Goal: Transaction & Acquisition: Purchase product/service

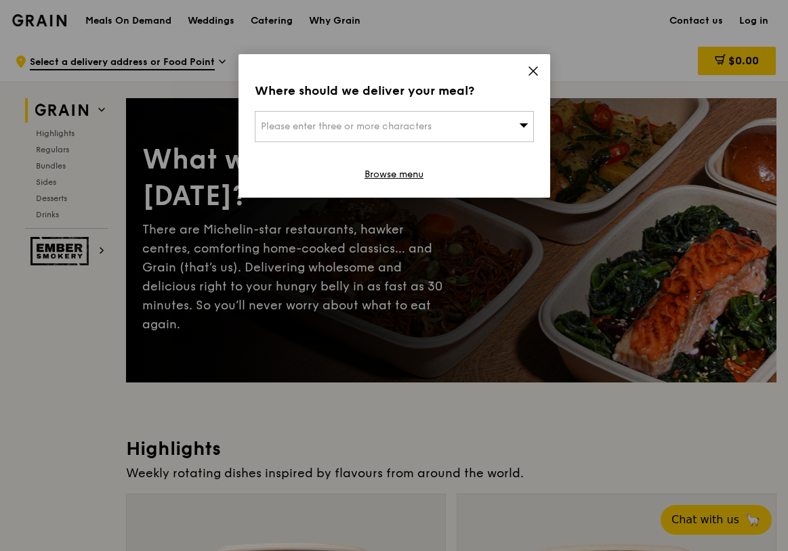
click at [470, 123] on div "Please enter three or more characters" at bounding box center [394, 126] width 279 height 31
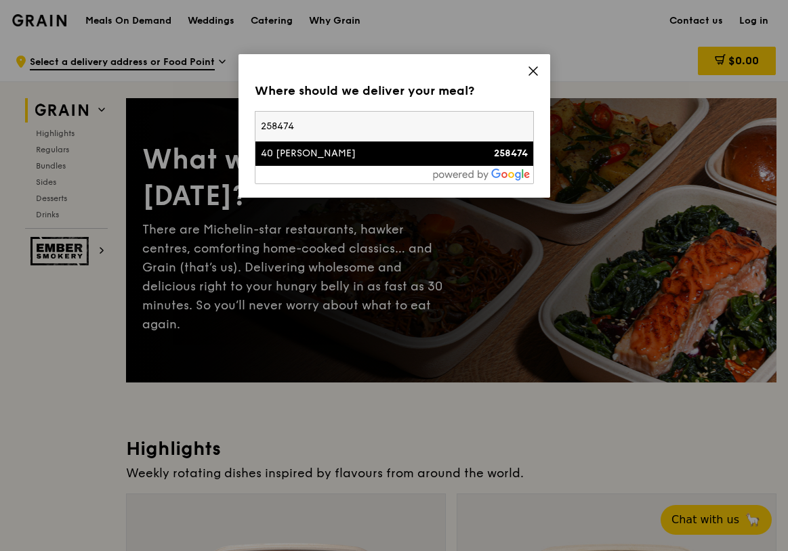
type input "258474"
click at [404, 158] on div "40 [PERSON_NAME]" at bounding box center [361, 154] width 200 height 14
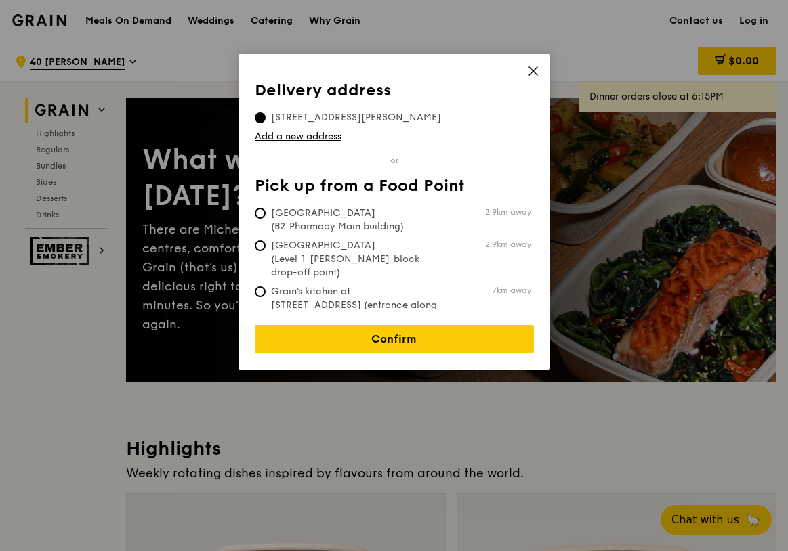
click at [533, 72] on icon at bounding box center [533, 71] width 12 height 12
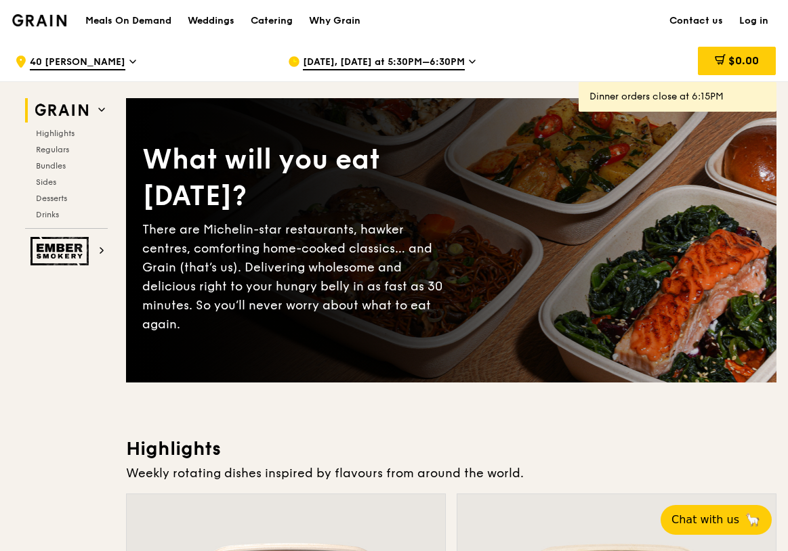
click at [56, 112] on img at bounding box center [61, 110] width 62 height 24
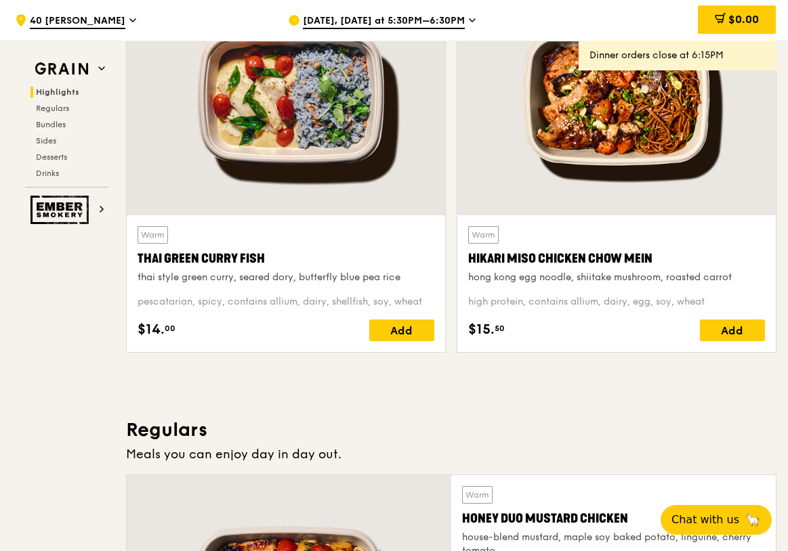
scroll to position [536, 0]
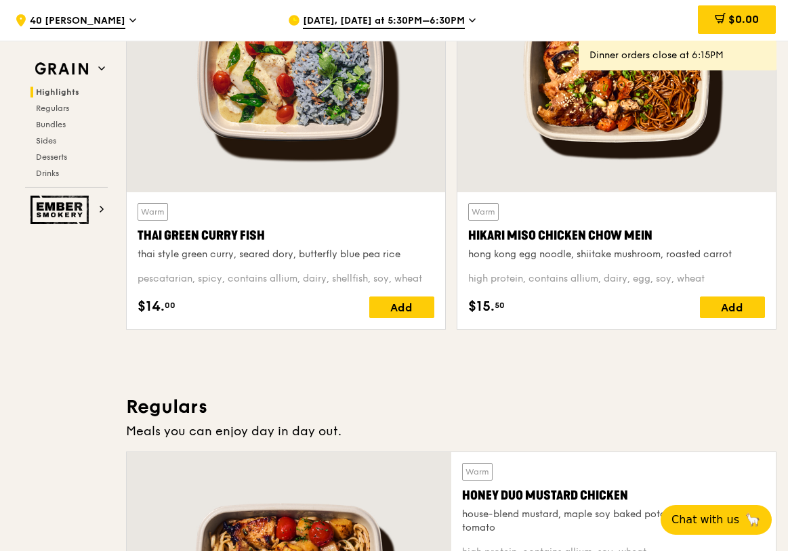
click at [254, 133] on div at bounding box center [286, 74] width 318 height 235
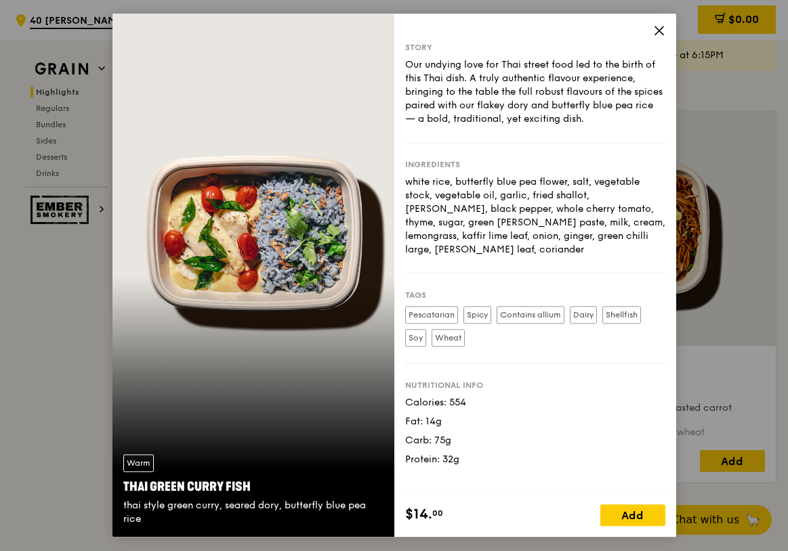
scroll to position [365, 0]
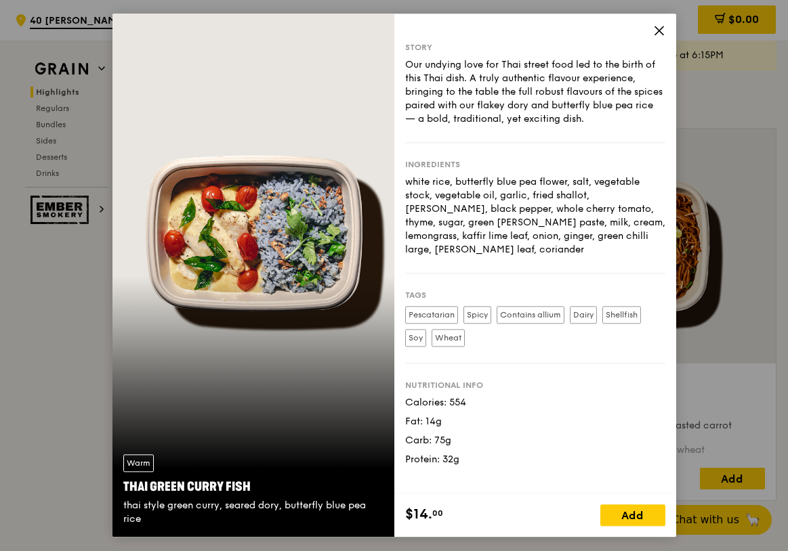
click at [656, 27] on icon at bounding box center [659, 30] width 12 height 12
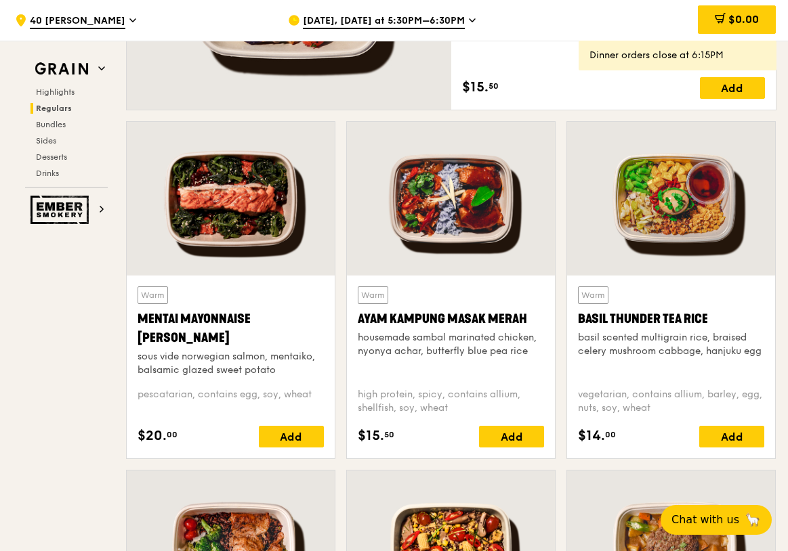
scroll to position [1124, 0]
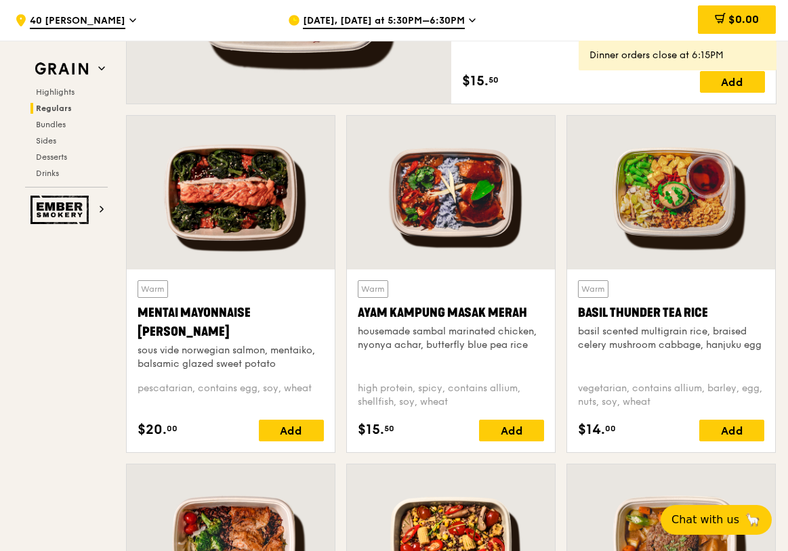
click at [458, 201] on div at bounding box center [451, 193] width 208 height 154
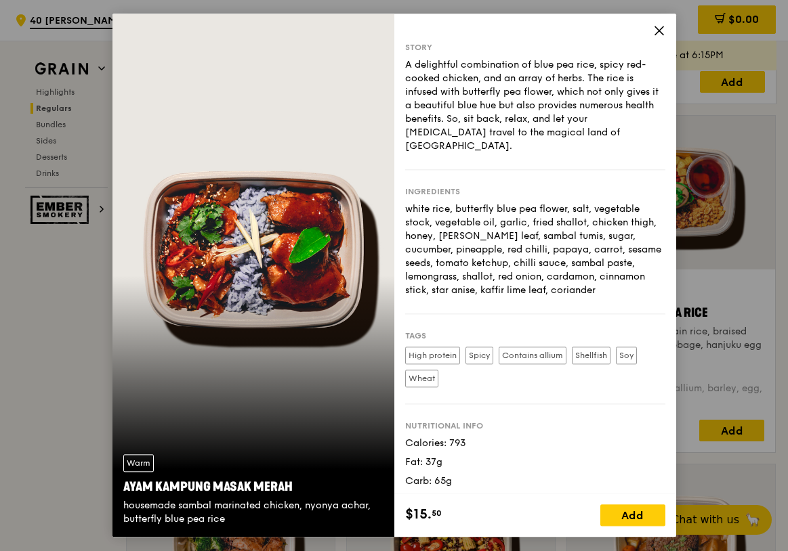
click at [653, 29] on icon at bounding box center [659, 30] width 12 height 12
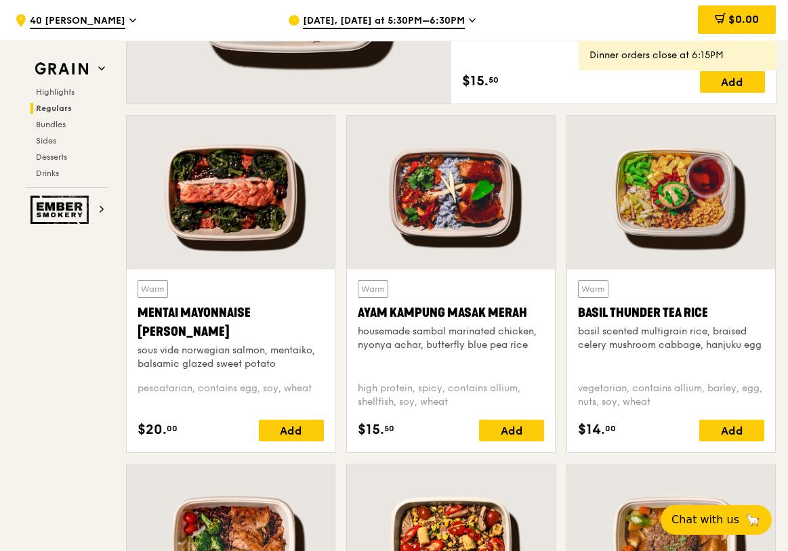
click at [259, 236] on div at bounding box center [231, 193] width 208 height 154
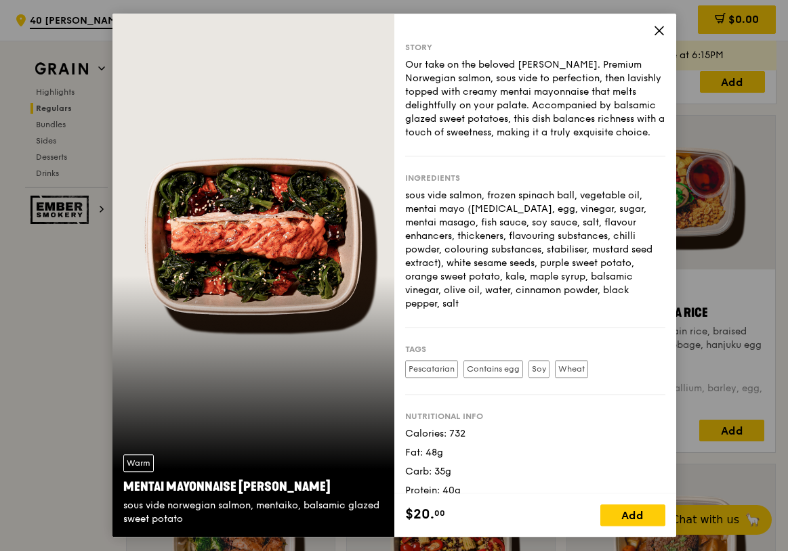
click at [662, 28] on icon at bounding box center [659, 30] width 8 height 8
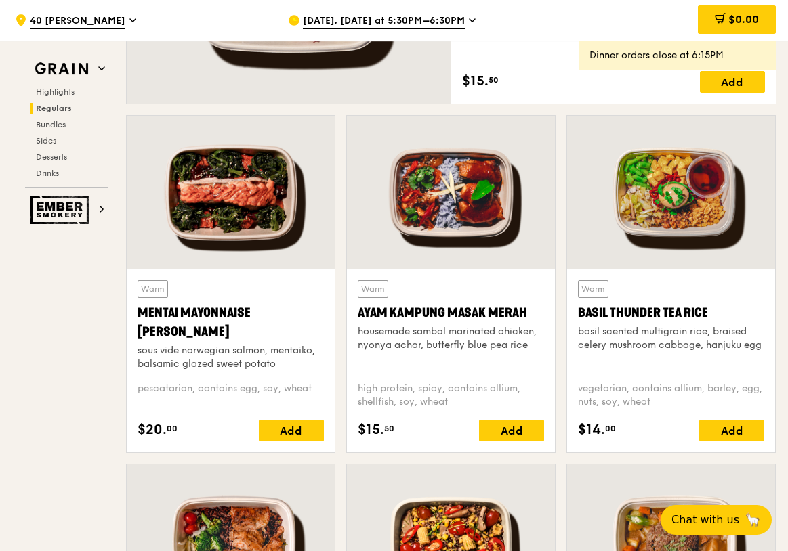
click at [673, 207] on div at bounding box center [671, 193] width 208 height 154
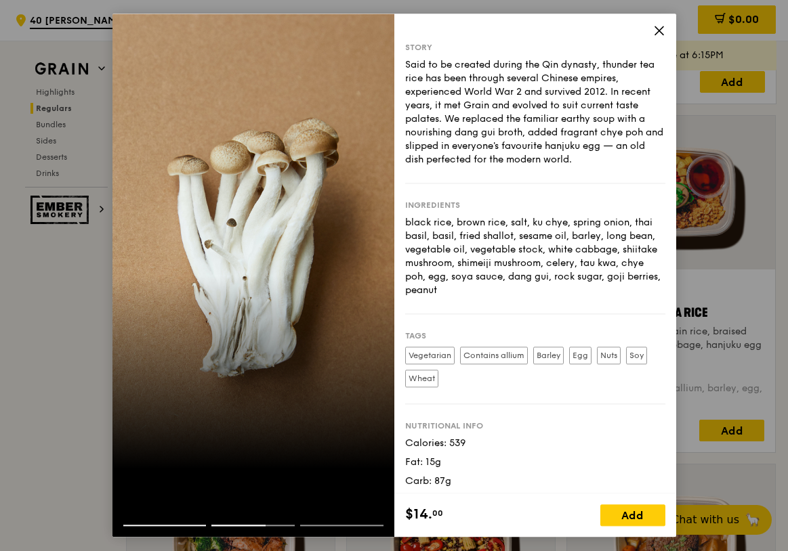
click at [661, 37] on span at bounding box center [659, 32] width 12 height 15
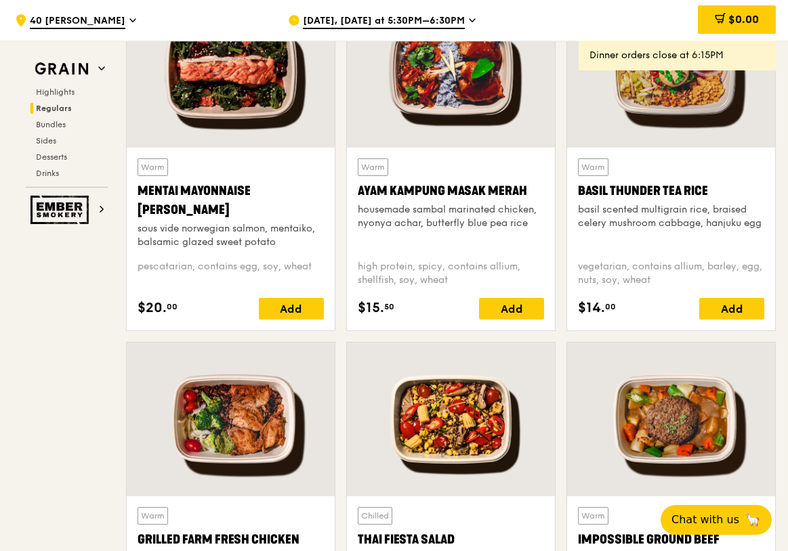
scroll to position [1482, 0]
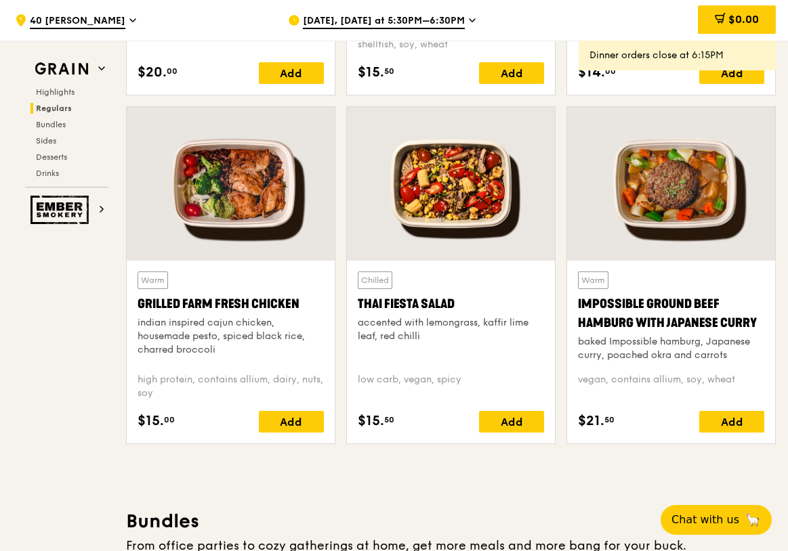
click at [261, 200] on div at bounding box center [231, 184] width 208 height 154
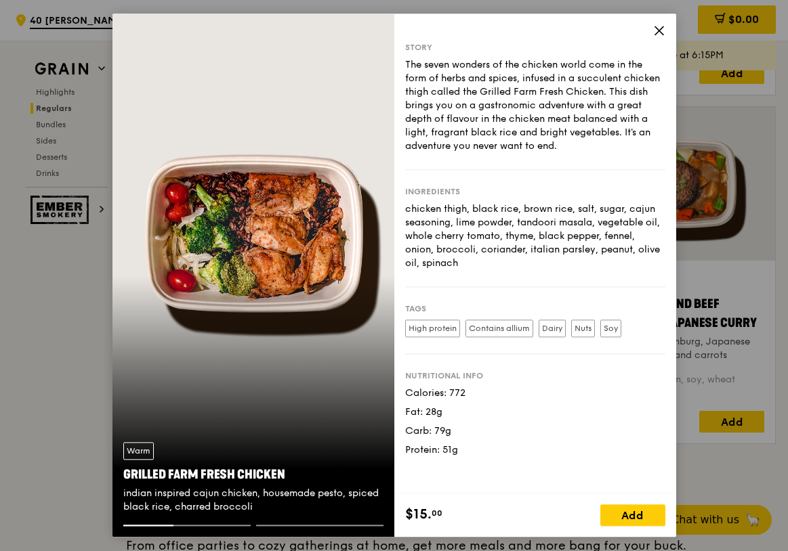
click at [660, 33] on icon at bounding box center [659, 30] width 12 height 12
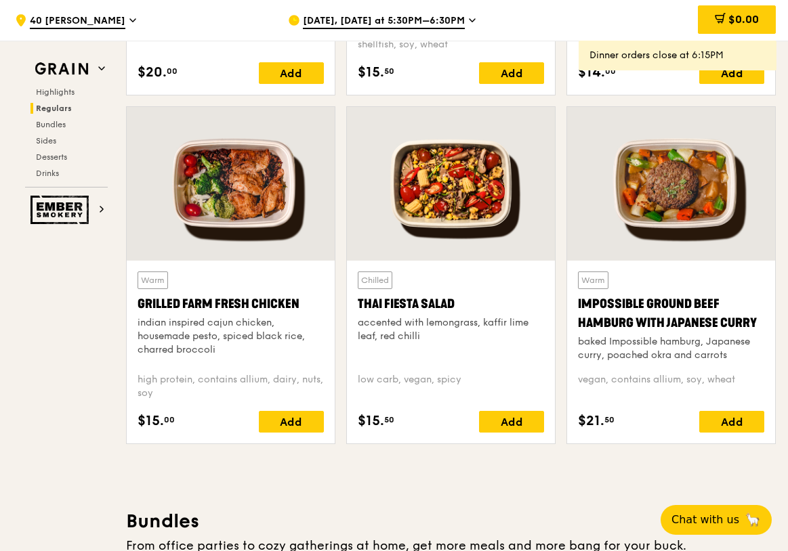
click at [446, 213] on div at bounding box center [451, 184] width 208 height 154
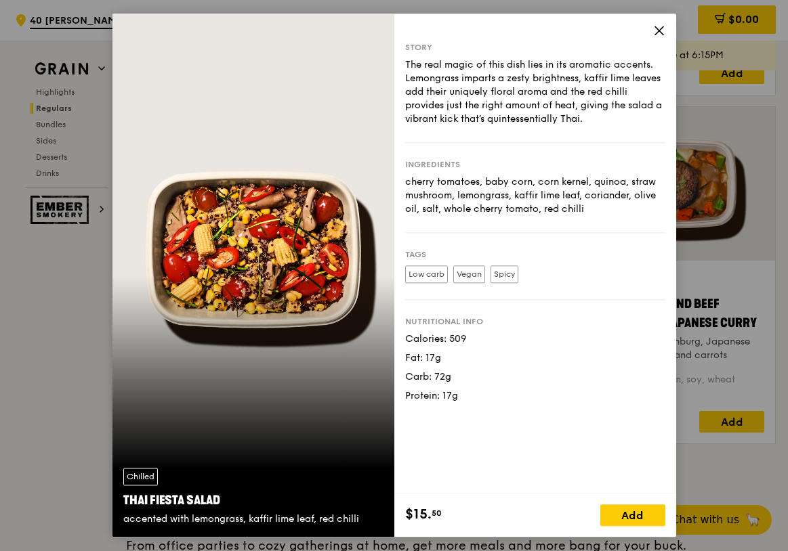
click at [656, 30] on icon at bounding box center [659, 30] width 12 height 12
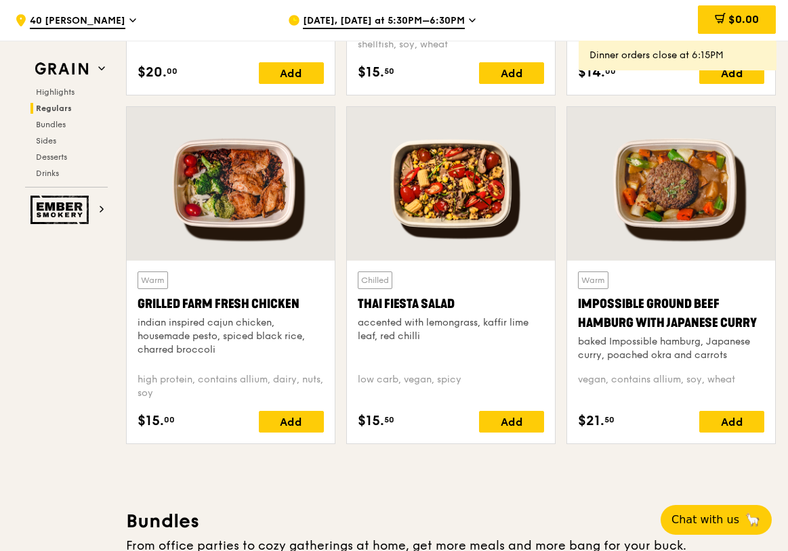
scroll to position [1487, 0]
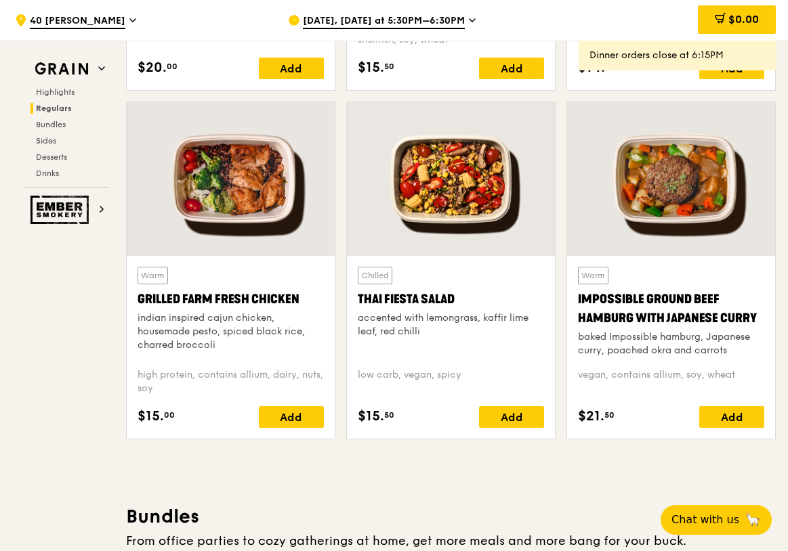
click at [650, 186] on div at bounding box center [671, 179] width 208 height 154
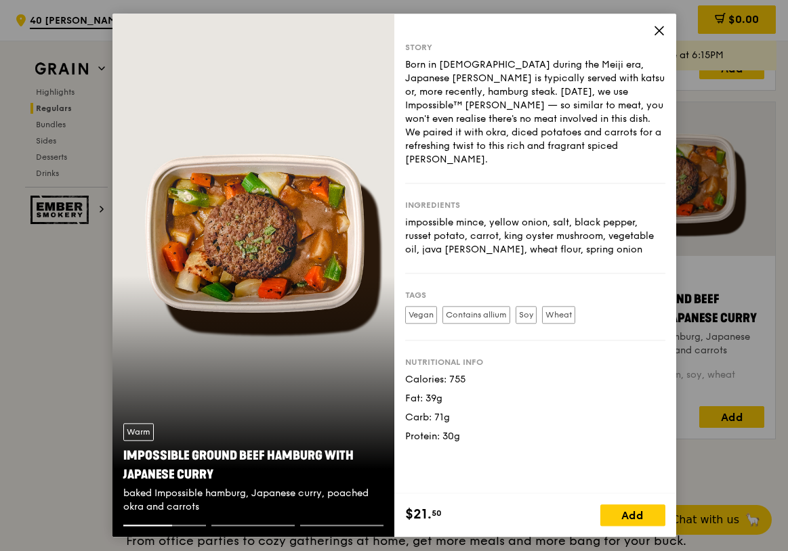
click at [659, 30] on icon at bounding box center [659, 30] width 8 height 8
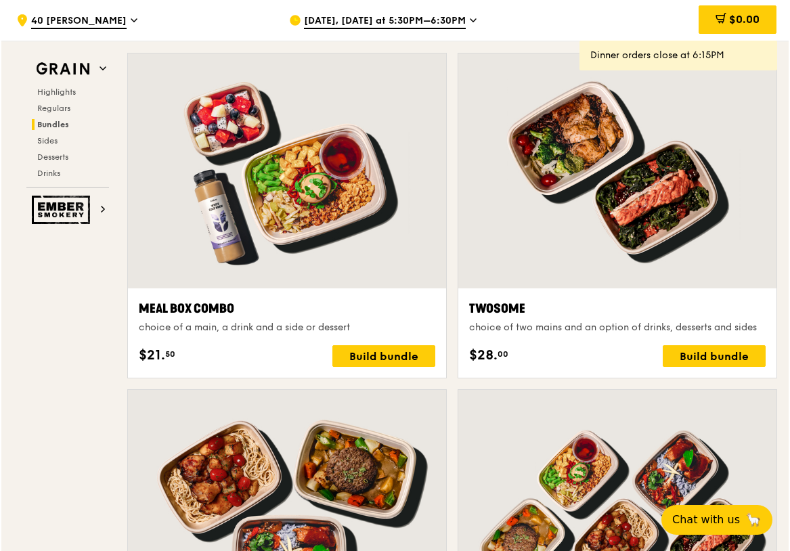
scroll to position [1978, 0]
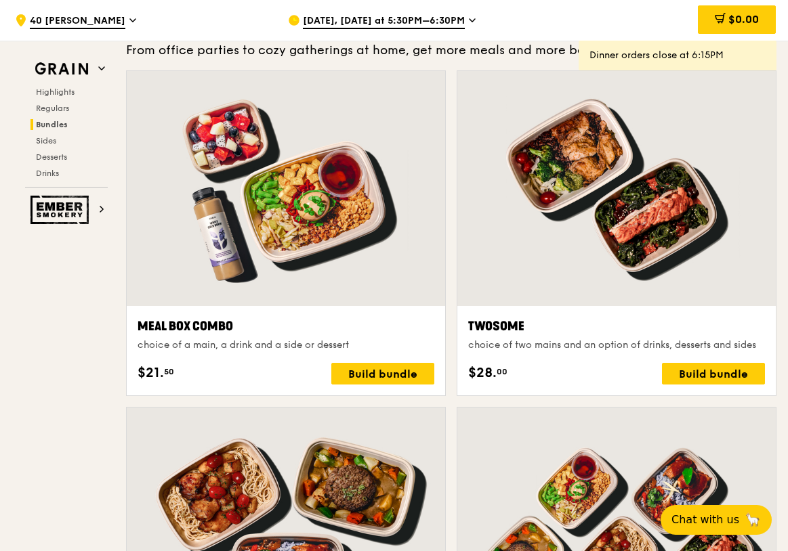
click at [272, 173] on div at bounding box center [286, 188] width 318 height 235
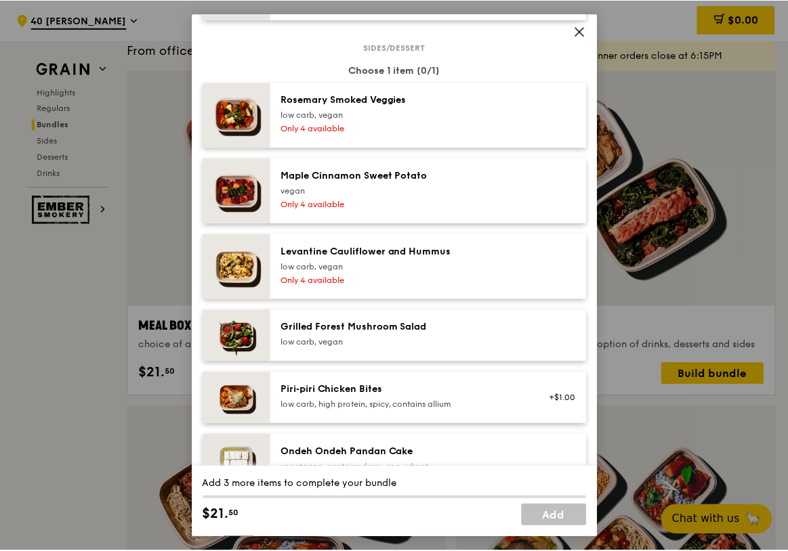
scroll to position [813, 0]
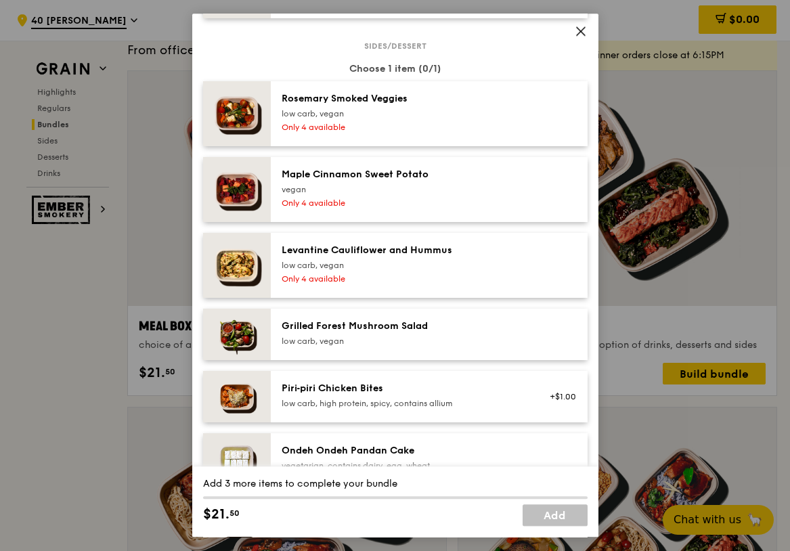
click at [335, 106] on div "Rosemary Smoked Veggies" at bounding box center [403, 99] width 243 height 14
click at [580, 30] on icon at bounding box center [581, 31] width 12 height 12
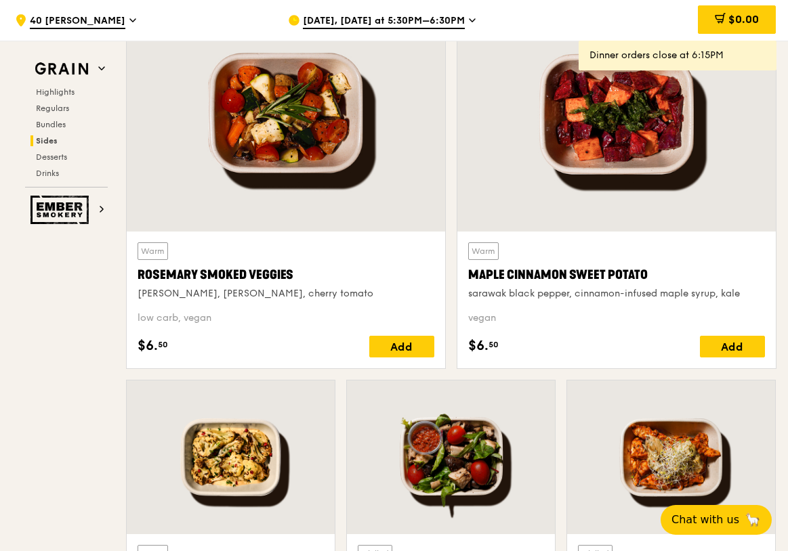
scroll to position [3127, 0]
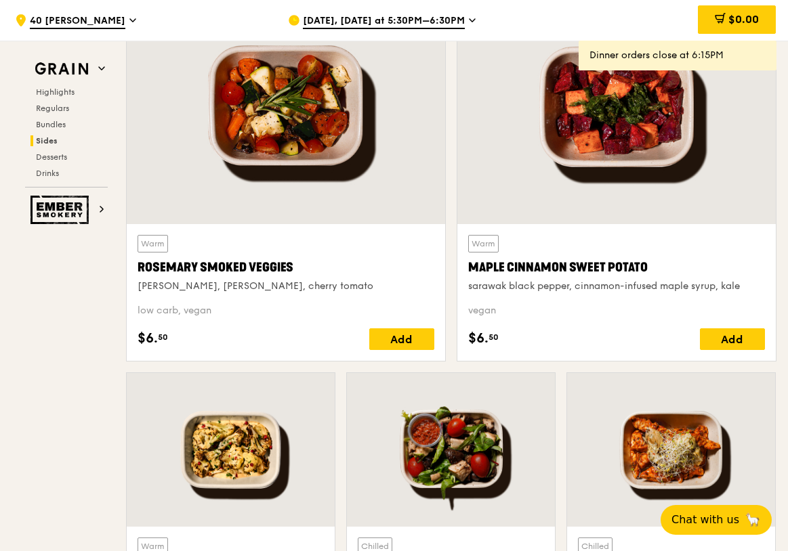
click at [311, 109] on div at bounding box center [286, 106] width 318 height 235
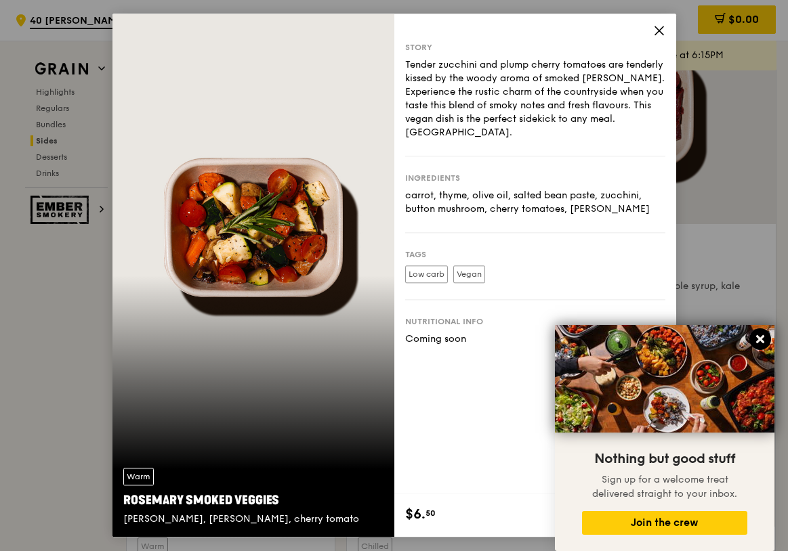
click at [767, 342] on button at bounding box center [760, 340] width 22 height 22
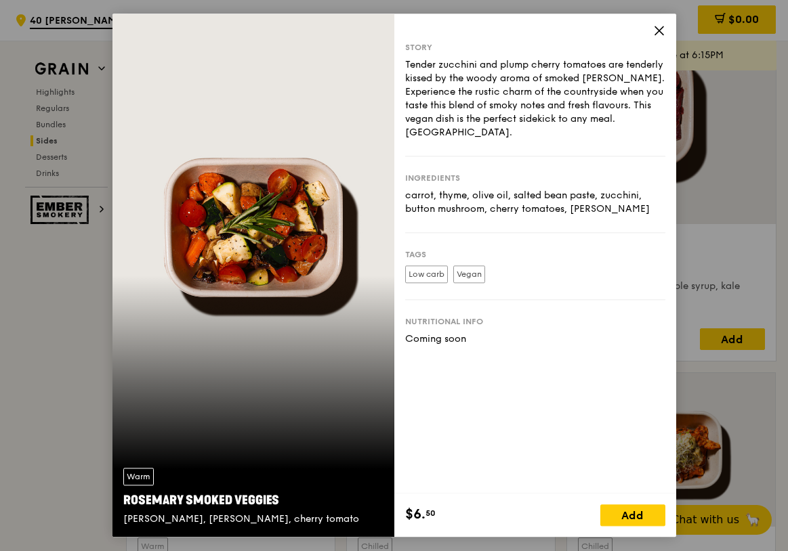
click at [658, 29] on icon at bounding box center [659, 30] width 12 height 12
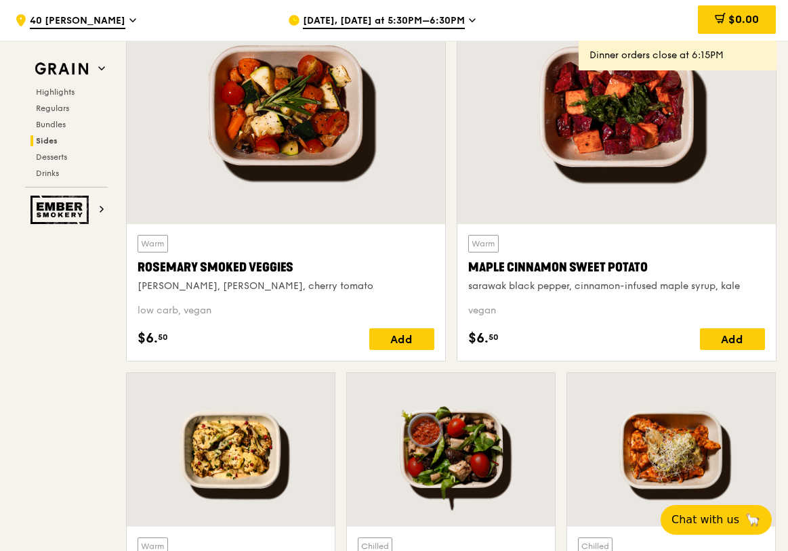
click at [557, 150] on div at bounding box center [616, 106] width 318 height 235
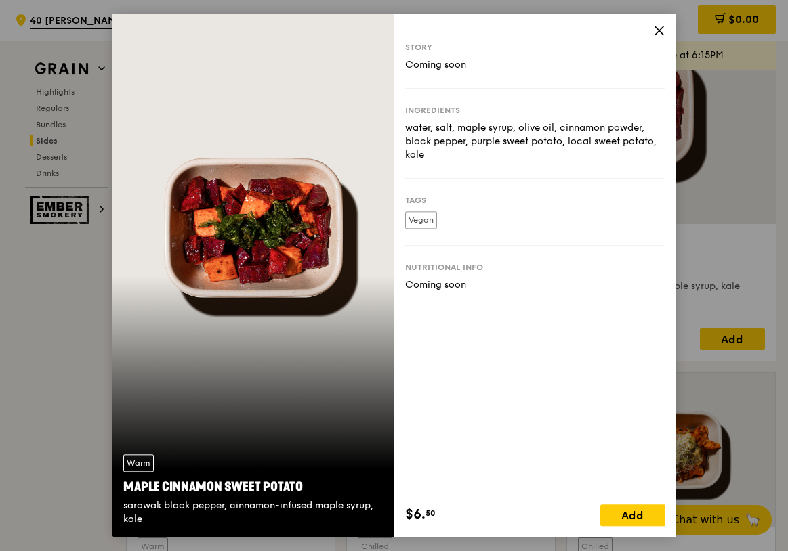
click at [658, 35] on icon at bounding box center [659, 30] width 12 height 12
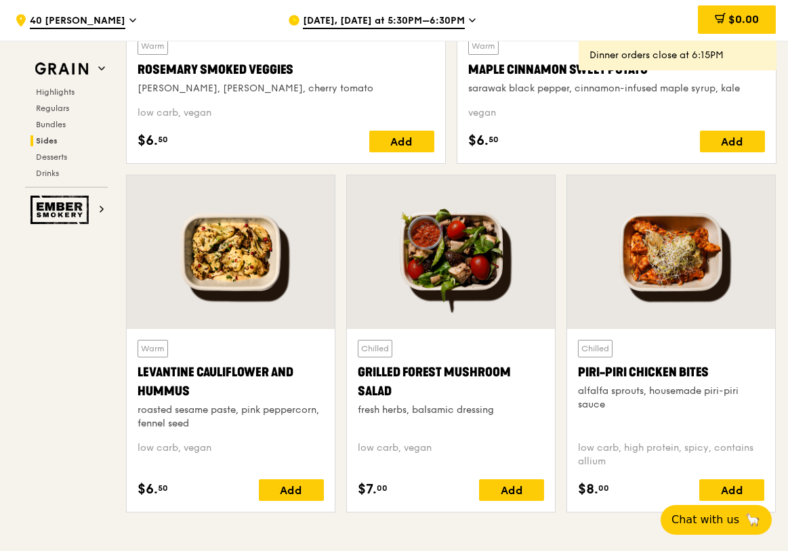
scroll to position [3342, 0]
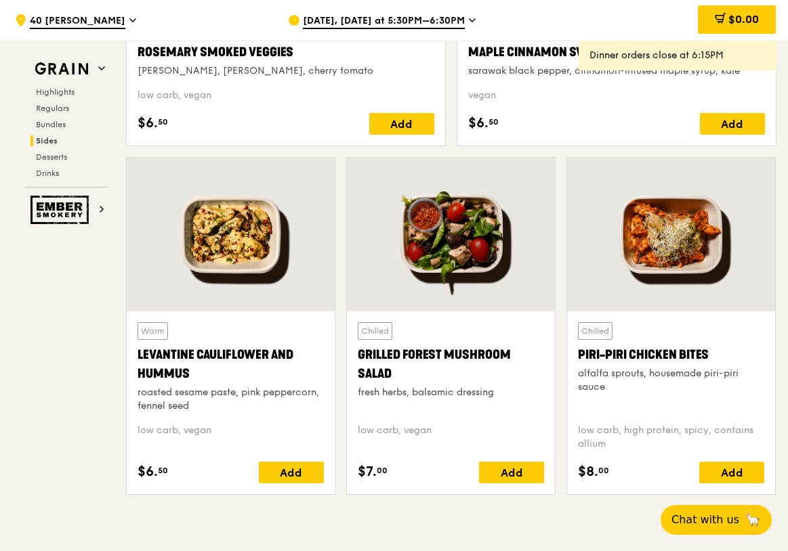
click at [268, 265] on div at bounding box center [231, 235] width 208 height 154
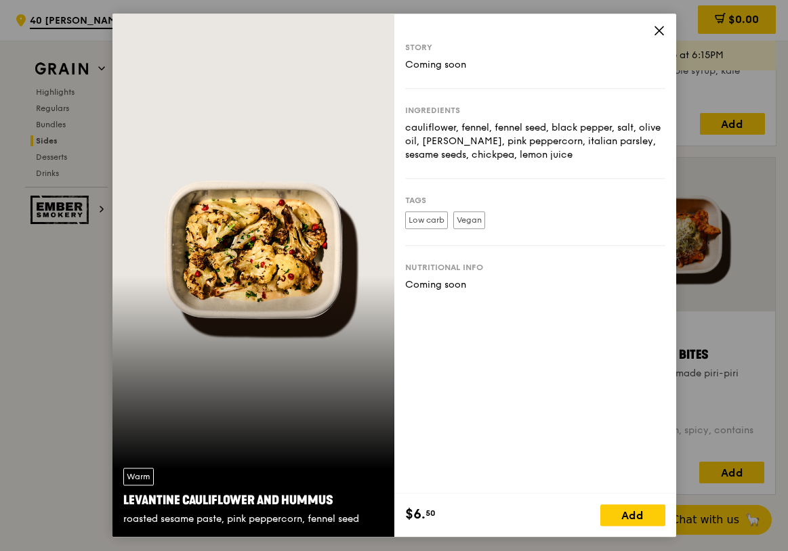
click at [658, 25] on icon at bounding box center [659, 30] width 12 height 12
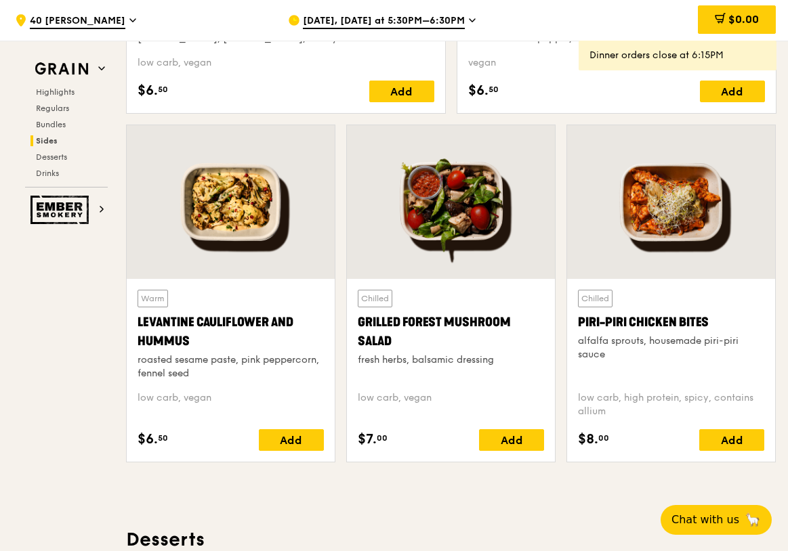
scroll to position [3376, 0]
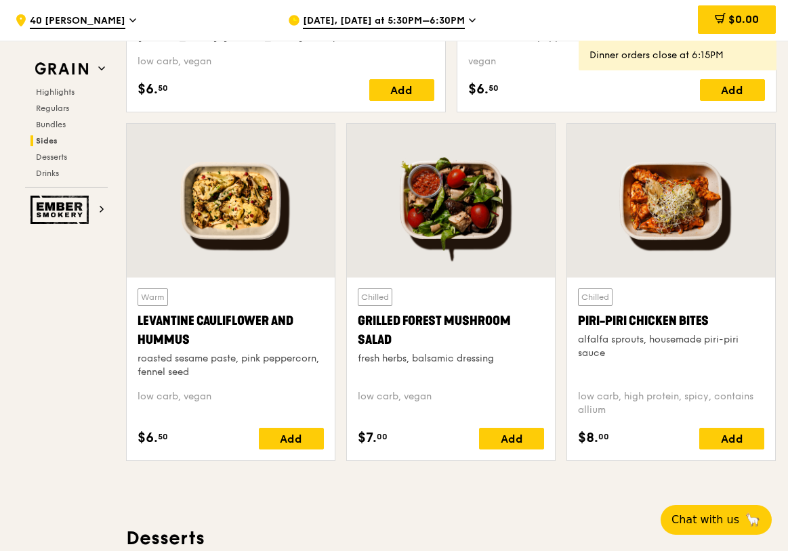
click at [429, 216] on div at bounding box center [451, 201] width 208 height 154
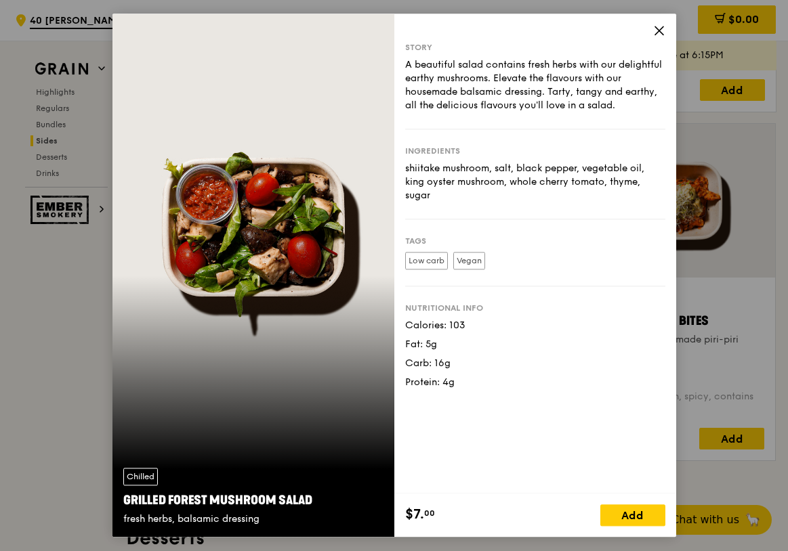
click at [659, 27] on icon at bounding box center [659, 30] width 12 height 12
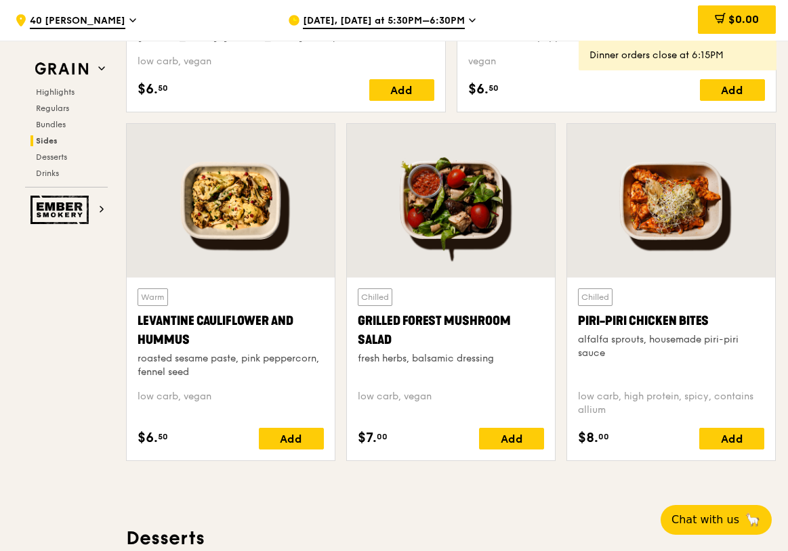
click at [602, 257] on div at bounding box center [671, 201] width 208 height 154
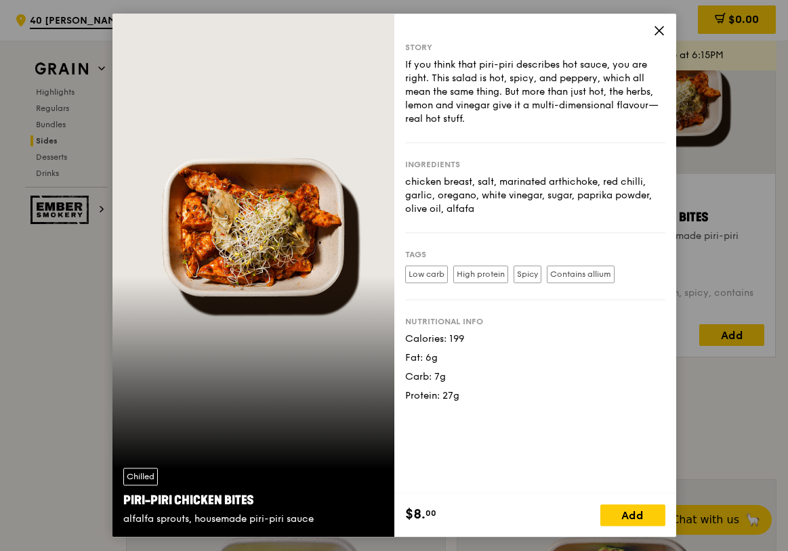
scroll to position [3479, 0]
click at [660, 30] on icon at bounding box center [659, 30] width 8 height 8
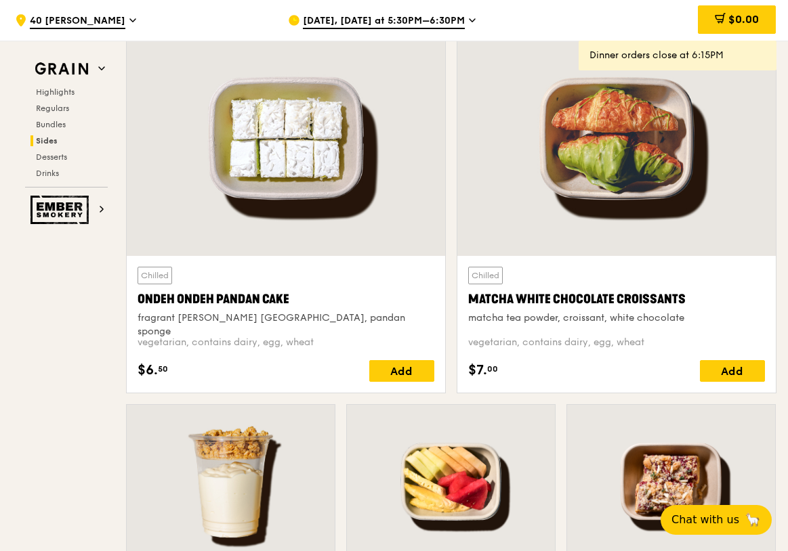
scroll to position [3955, 0]
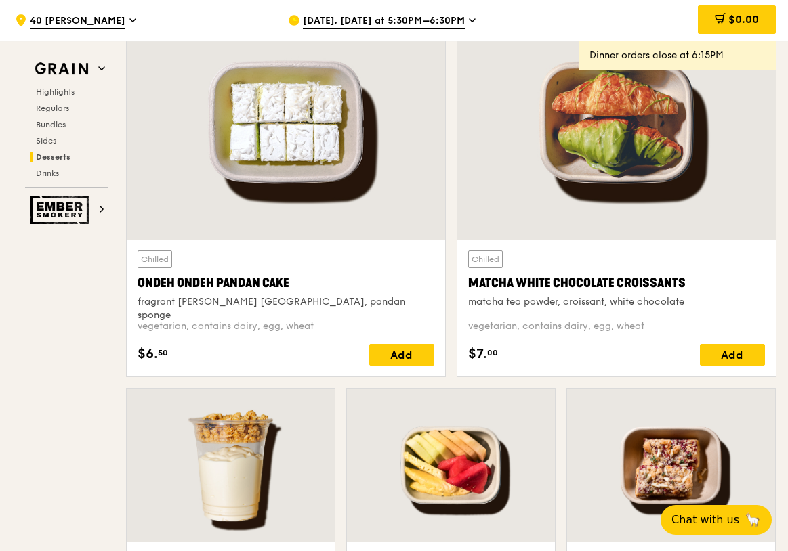
click at [370, 186] on div at bounding box center [286, 122] width 318 height 235
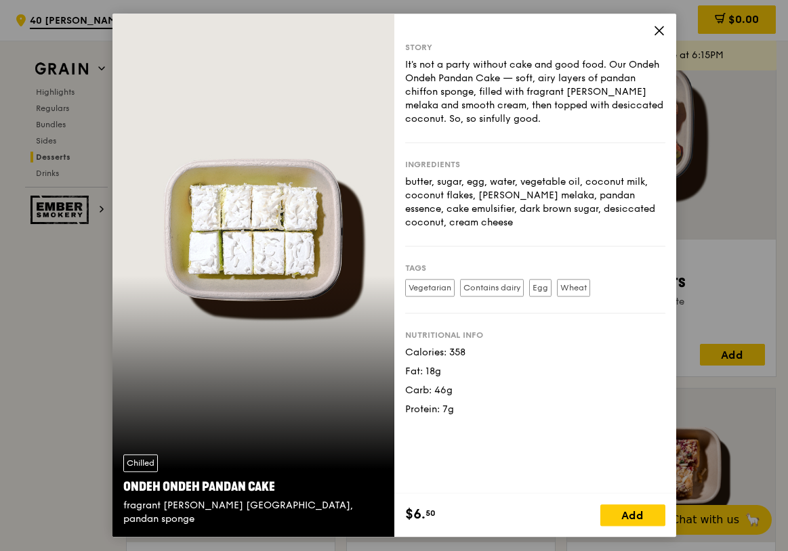
click at [656, 37] on icon at bounding box center [659, 30] width 12 height 12
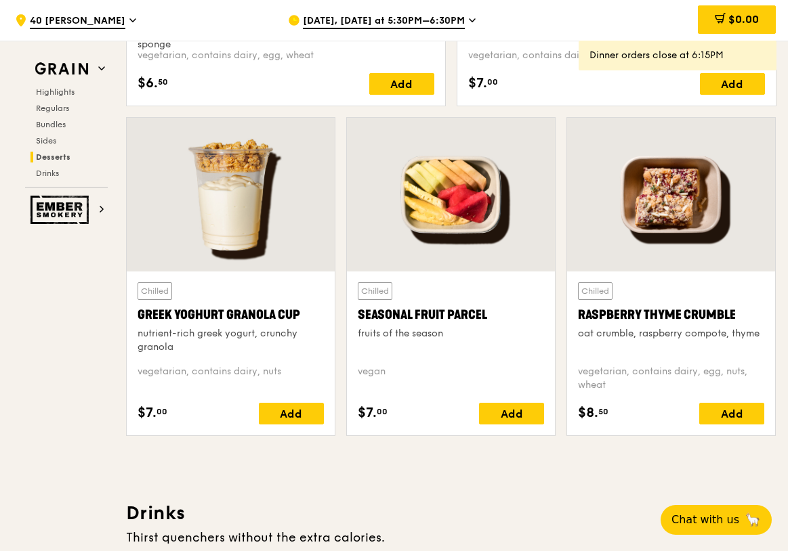
scroll to position [4225, 0]
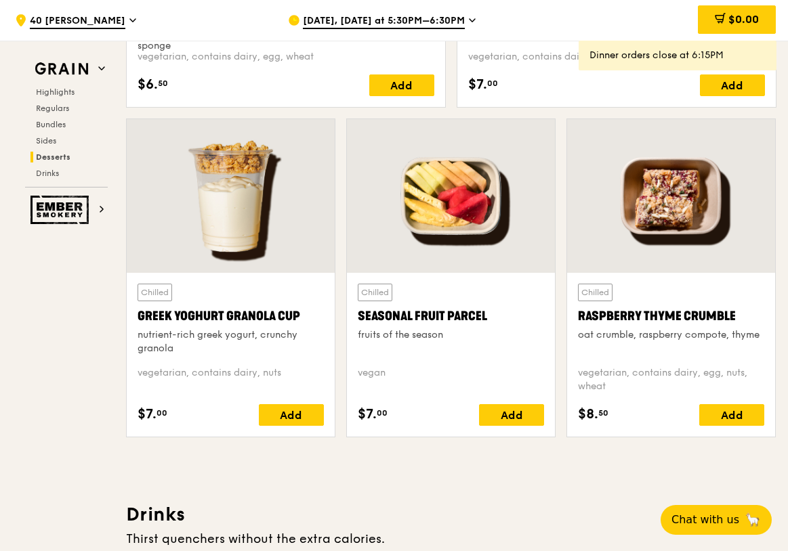
click at [260, 219] on div at bounding box center [231, 196] width 208 height 154
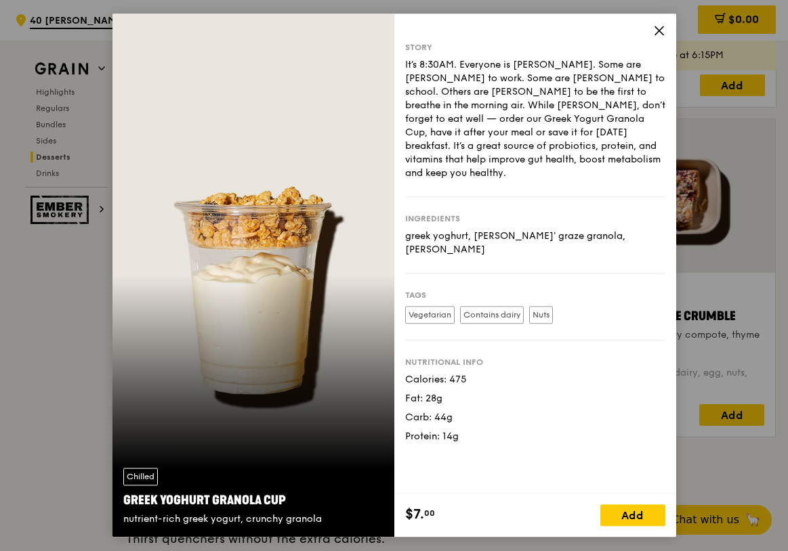
click at [660, 26] on icon at bounding box center [659, 30] width 12 height 12
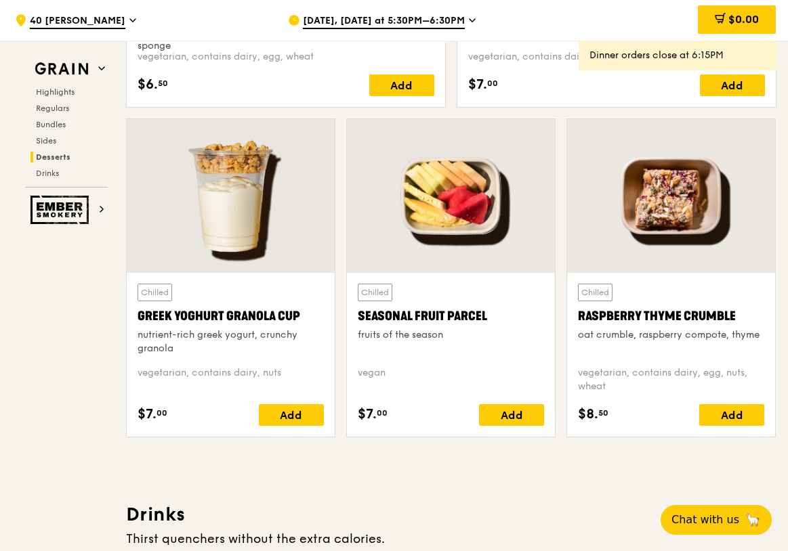
scroll to position [4236, 0]
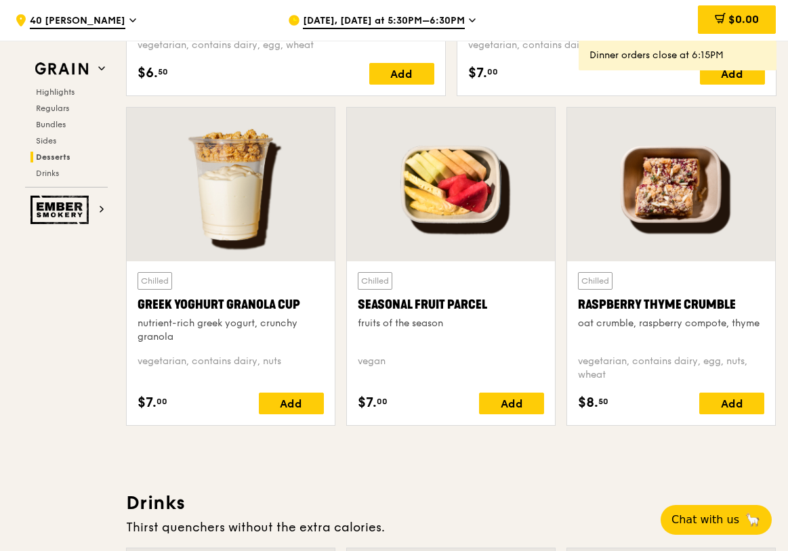
click at [661, 178] on div at bounding box center [671, 185] width 208 height 154
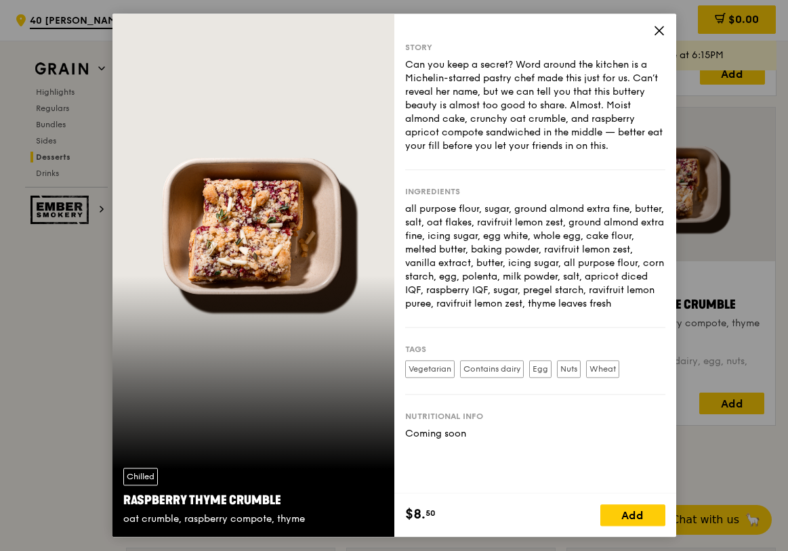
click at [656, 30] on icon at bounding box center [659, 30] width 12 height 12
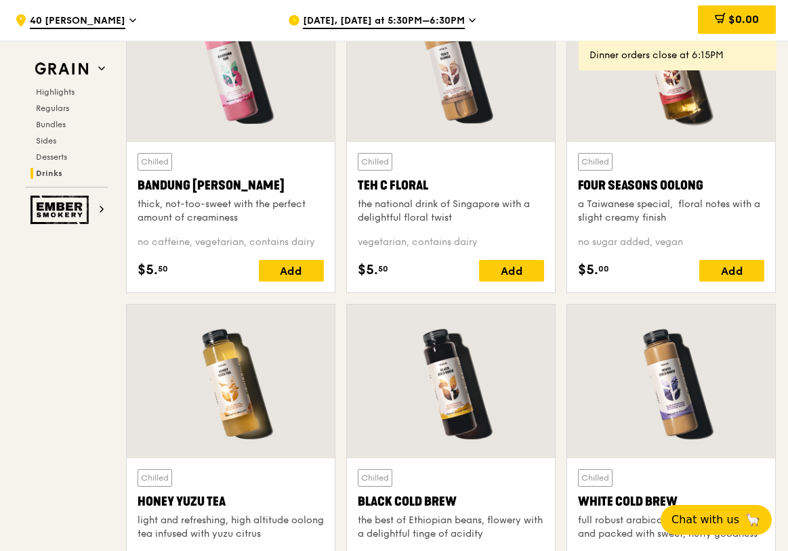
scroll to position [4806, 0]
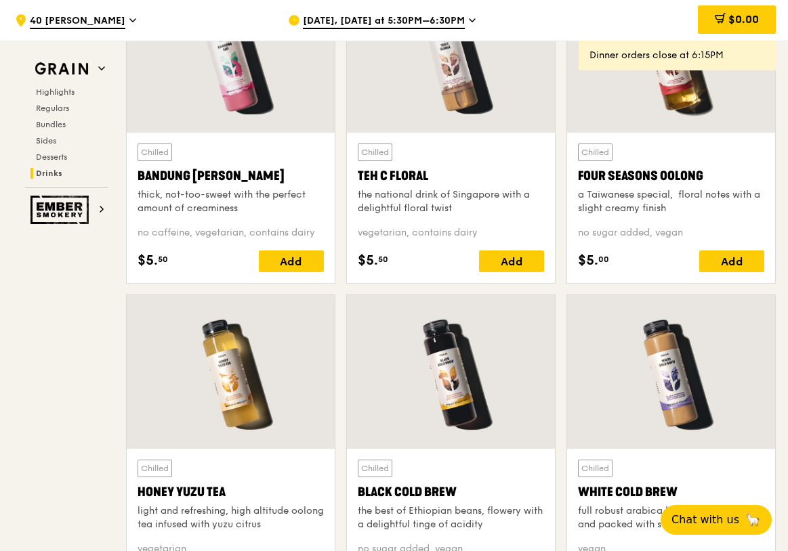
click at [282, 102] on div at bounding box center [231, 56] width 208 height 154
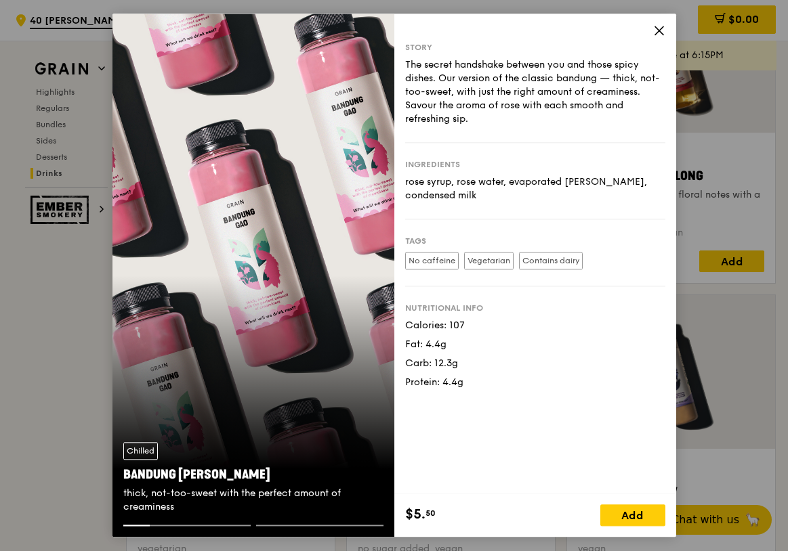
click at [661, 28] on icon at bounding box center [659, 30] width 8 height 8
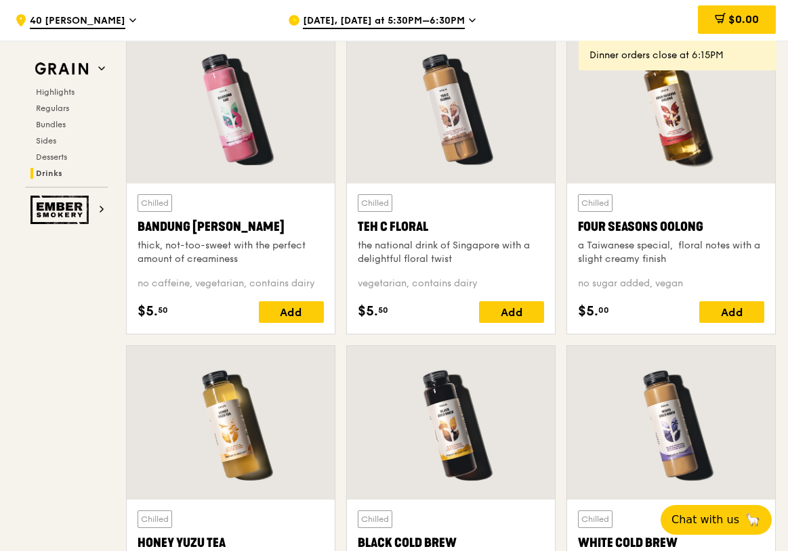
scroll to position [4755, 0]
click at [634, 154] on div at bounding box center [671, 107] width 208 height 154
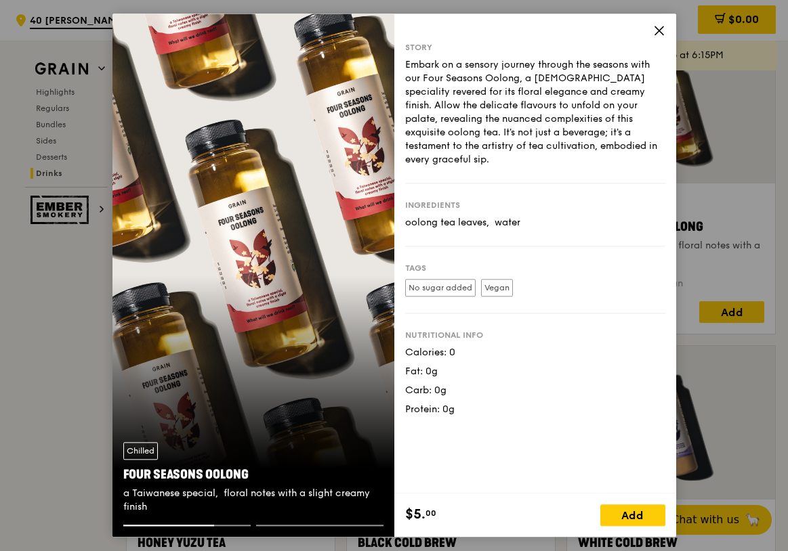
click at [660, 29] on icon at bounding box center [659, 30] width 8 height 8
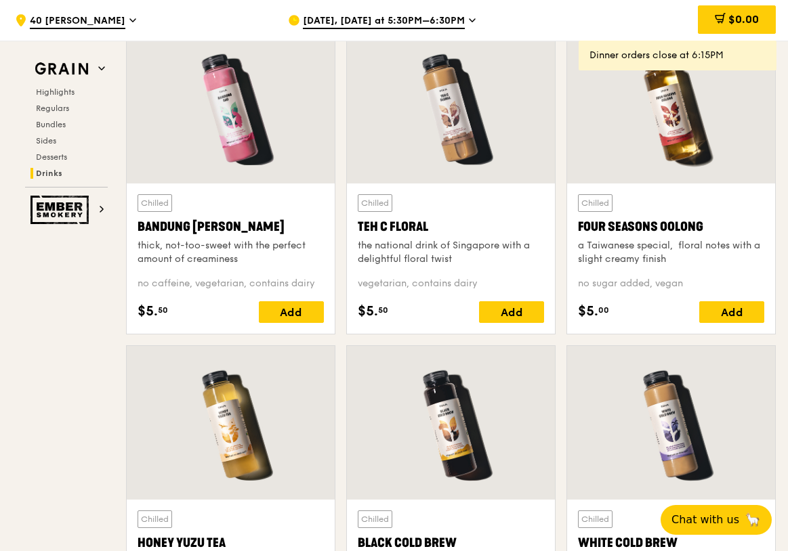
click at [471, 162] on div at bounding box center [451, 107] width 208 height 154
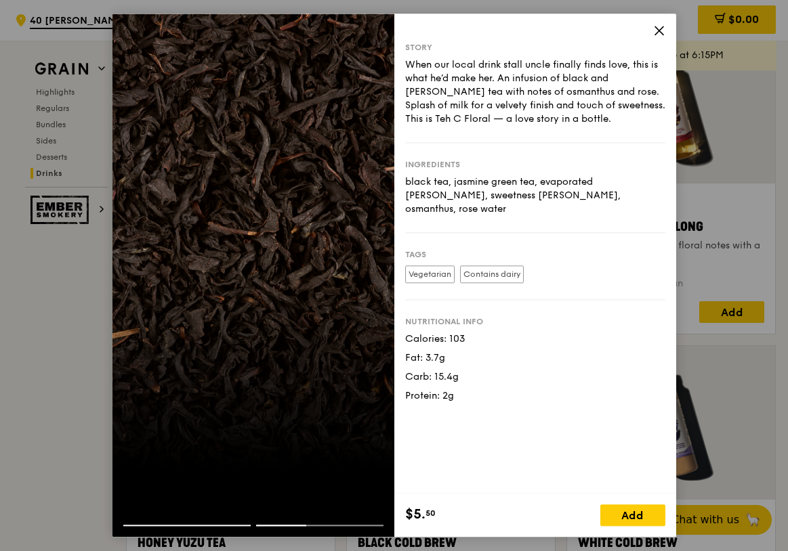
click at [662, 30] on icon at bounding box center [659, 30] width 12 height 12
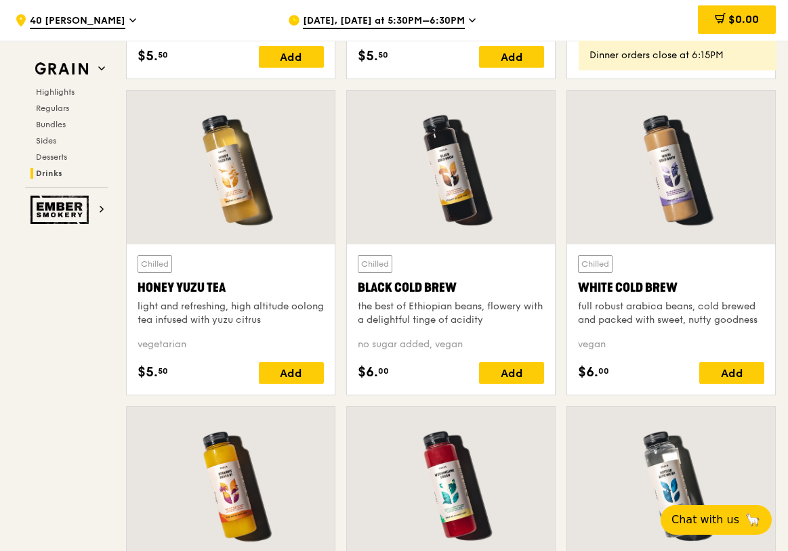
scroll to position [5012, 0]
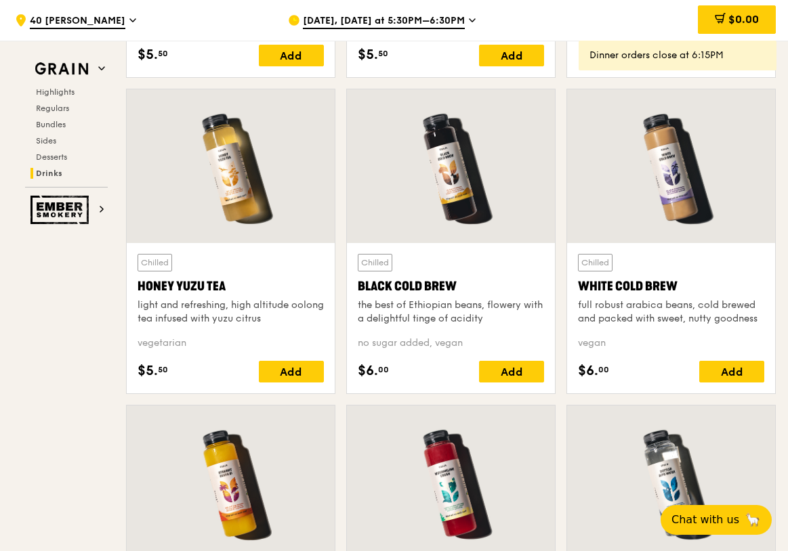
click at [246, 179] on div at bounding box center [231, 166] width 208 height 154
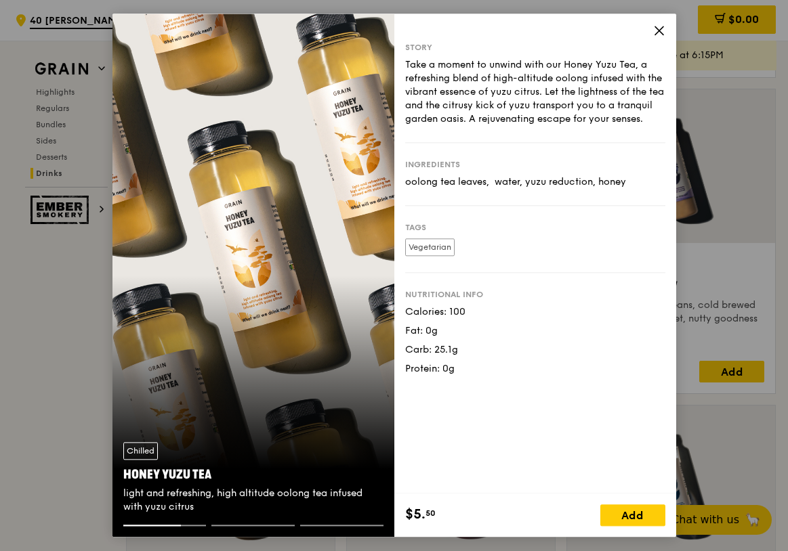
click at [653, 34] on icon at bounding box center [659, 30] width 12 height 12
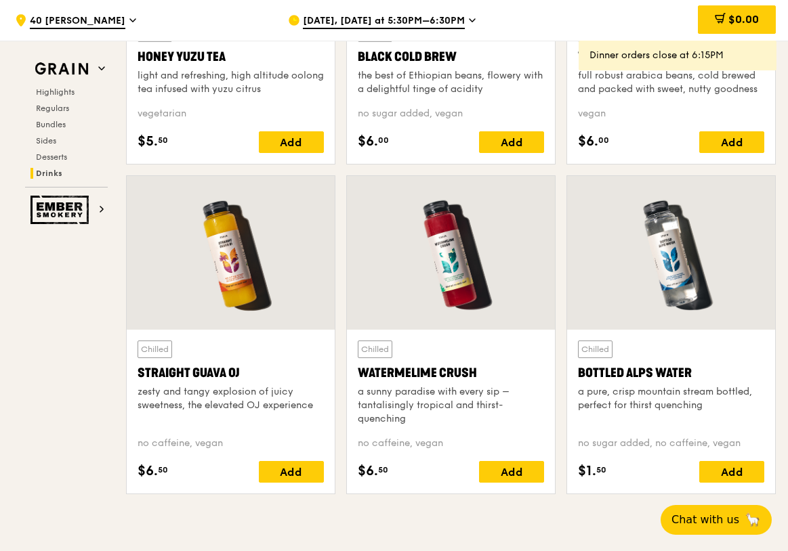
scroll to position [5259, 0]
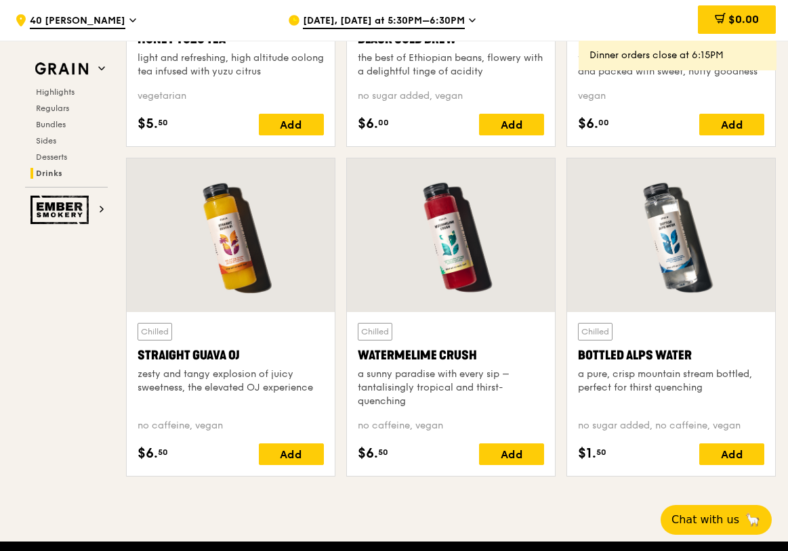
click at [438, 220] on div at bounding box center [451, 235] width 208 height 154
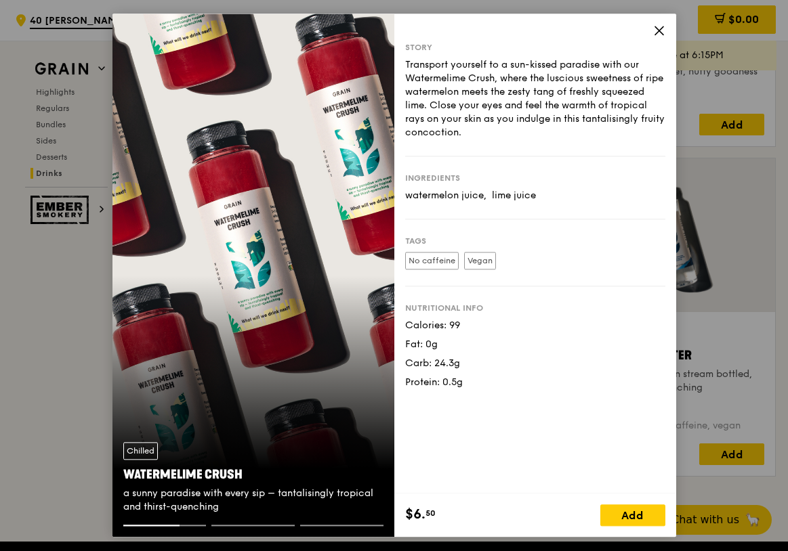
click at [654, 35] on icon at bounding box center [659, 30] width 12 height 12
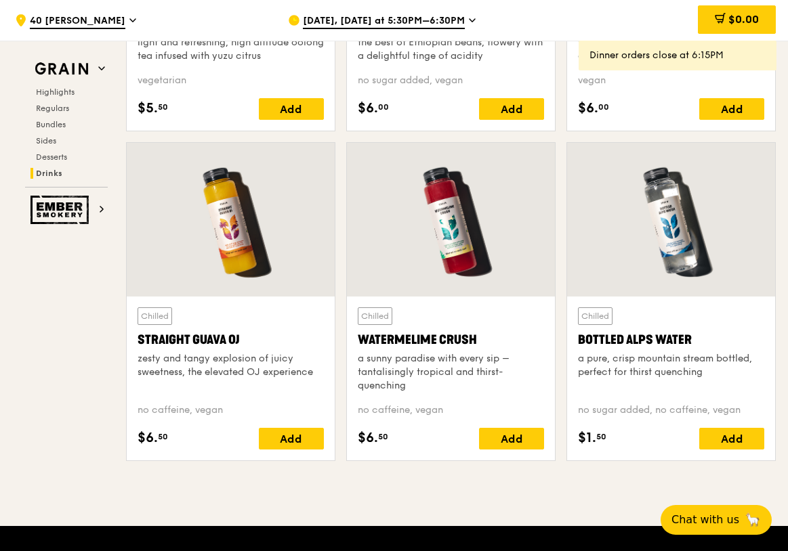
scroll to position [5272, 0]
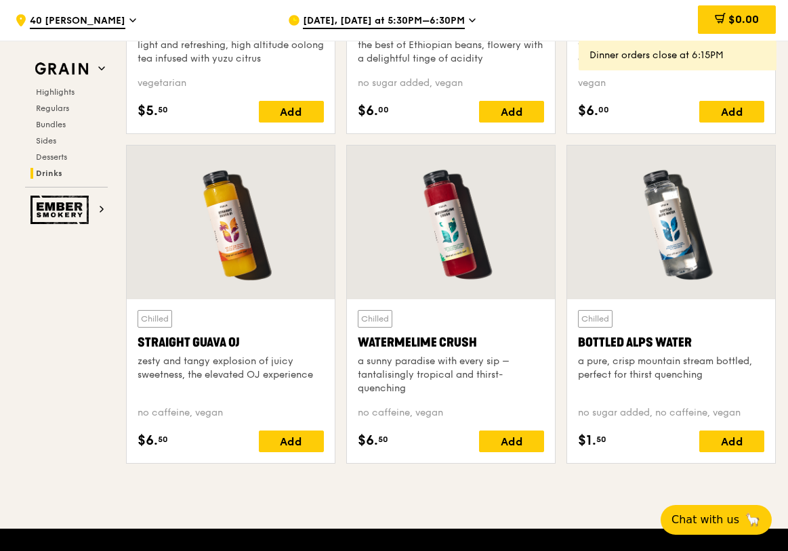
click at [693, 203] on div at bounding box center [671, 223] width 208 height 154
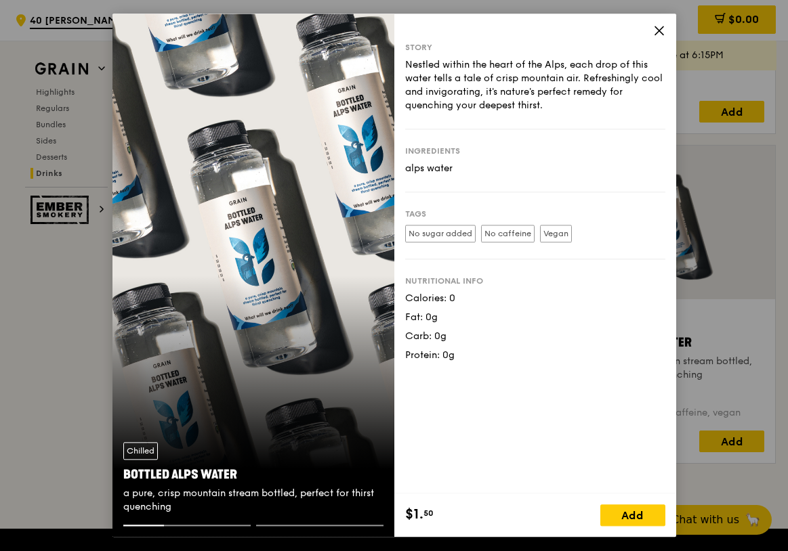
click at [654, 41] on div "Story Nestled within the heart of the Alps, each drop of this water tells a tal…" at bounding box center [535, 254] width 282 height 480
click at [654, 30] on icon at bounding box center [659, 30] width 12 height 12
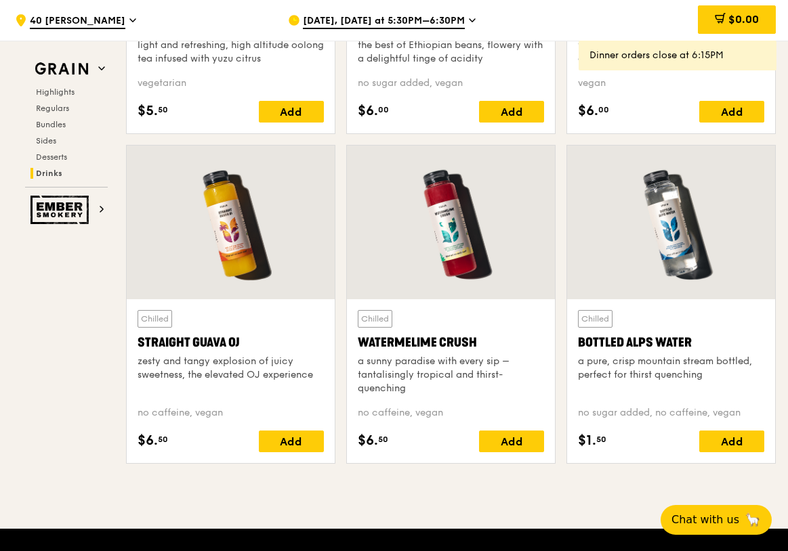
click at [243, 267] on div at bounding box center [231, 223] width 208 height 154
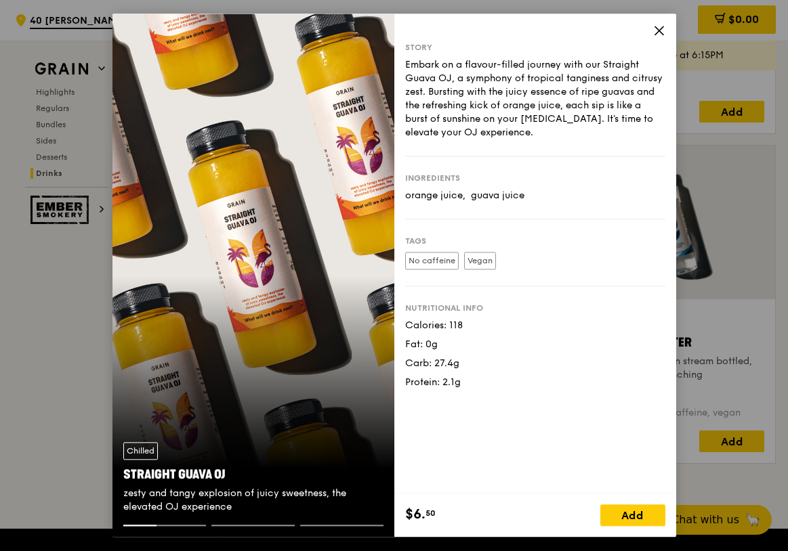
click at [654, 35] on icon at bounding box center [659, 30] width 12 height 12
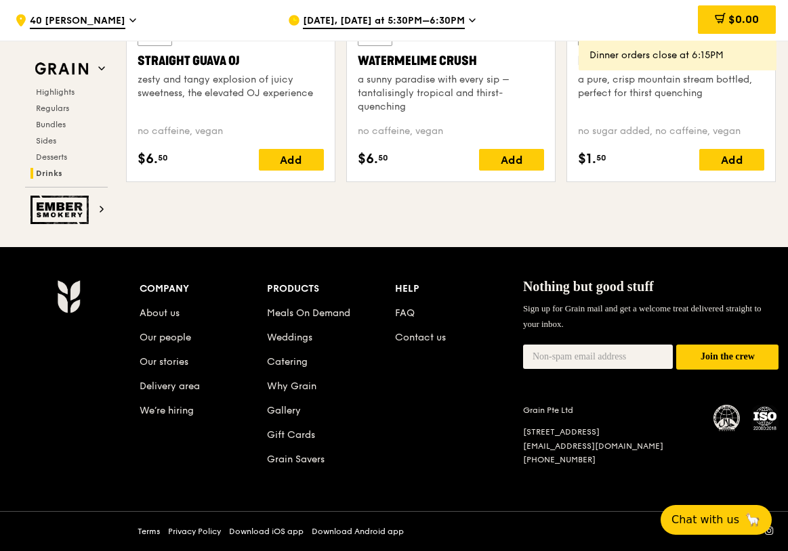
scroll to position [5553, 0]
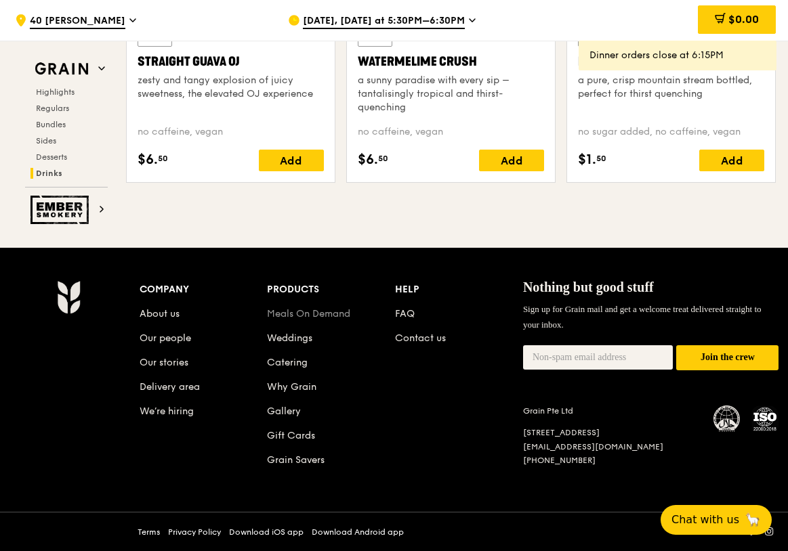
click at [303, 317] on link "Meals On Demand" at bounding box center [308, 314] width 83 height 12
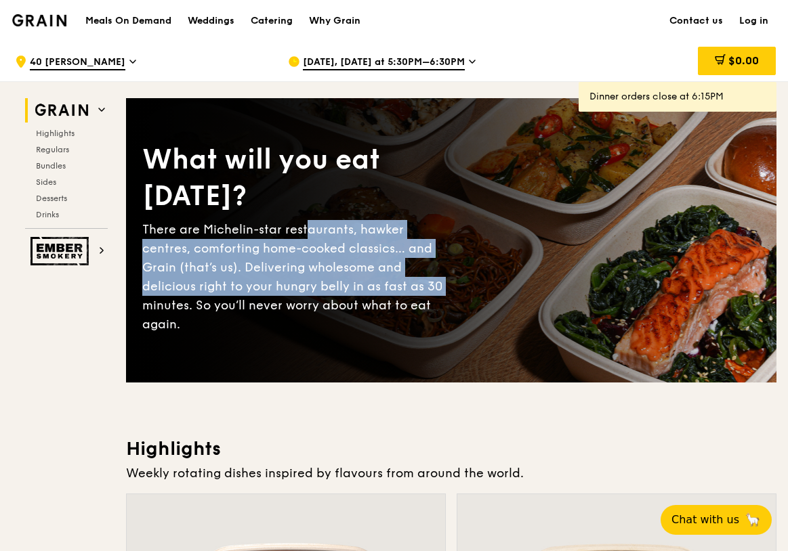
drag, startPoint x: 306, startPoint y: 245, endPoint x: 354, endPoint y: 296, distance: 70.4
click at [354, 296] on div "There are Michelin-star restaurants, hawker centres, comforting home-cooked cla…" at bounding box center [296, 277] width 309 height 114
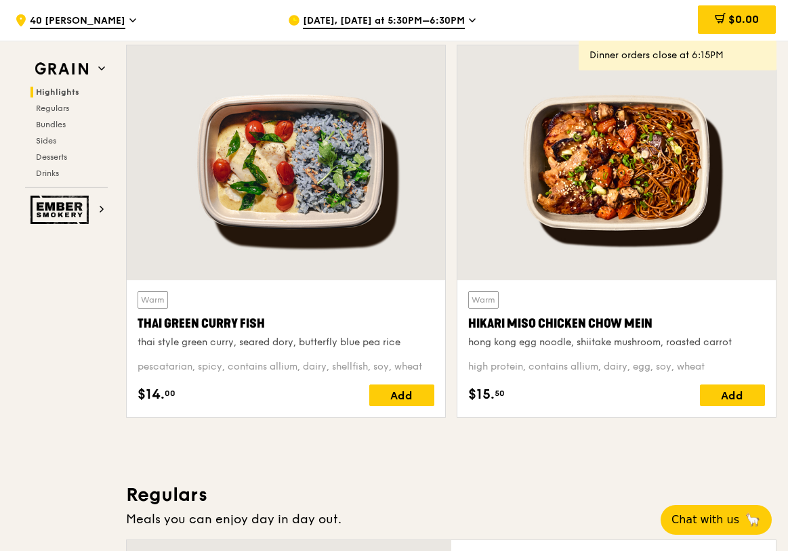
scroll to position [448, 0]
click at [462, 28] on div "[DATE], [DATE] at 5:30PM–6:30PM" at bounding box center [413, 20] width 251 height 41
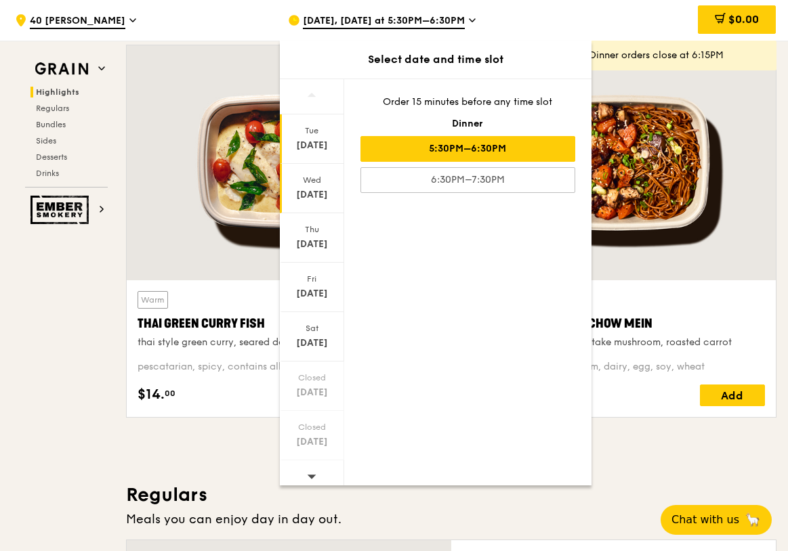
scroll to position [0, 0]
click at [318, 193] on div "Oct 15" at bounding box center [312, 195] width 60 height 14
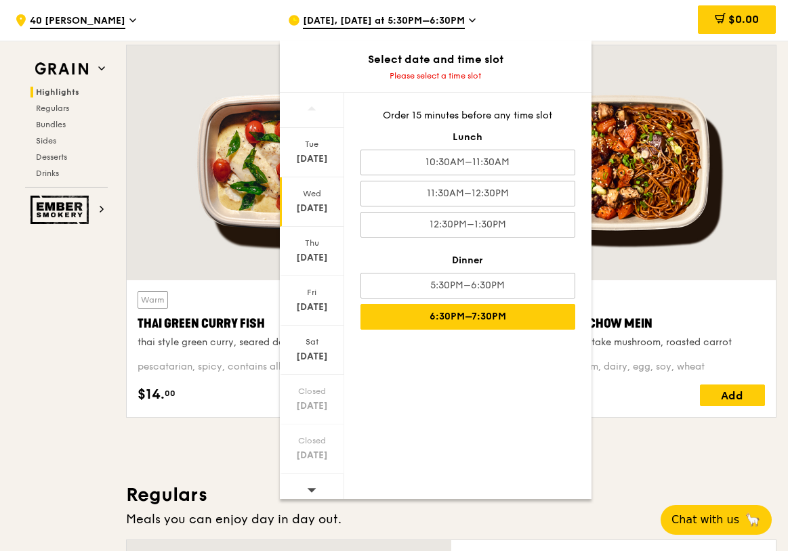
click at [395, 318] on div "6:30PM–7:30PM" at bounding box center [467, 317] width 215 height 26
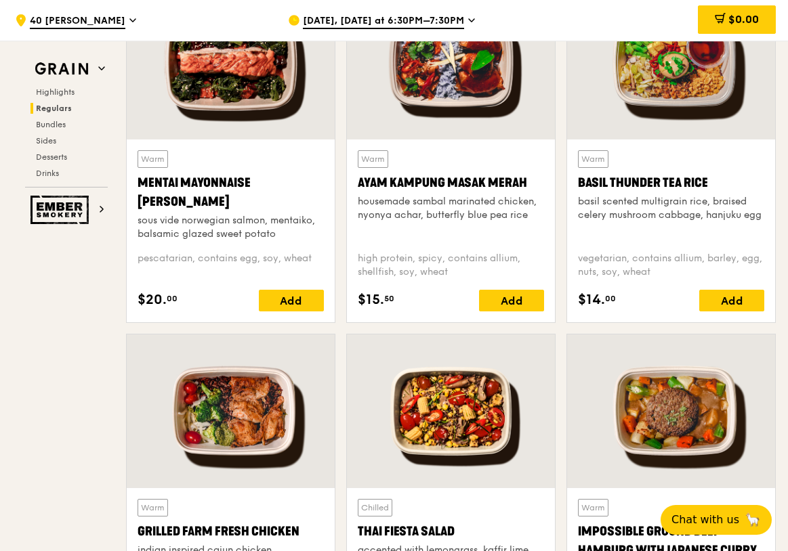
scroll to position [1160, 0]
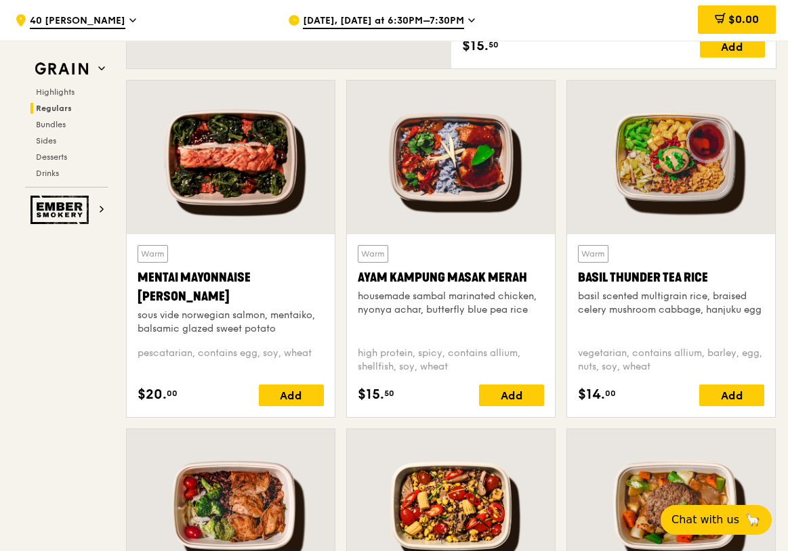
click at [463, 28] on span "Oct 15, Tomorrow at 6:30PM–7:30PM" at bounding box center [383, 21] width 161 height 15
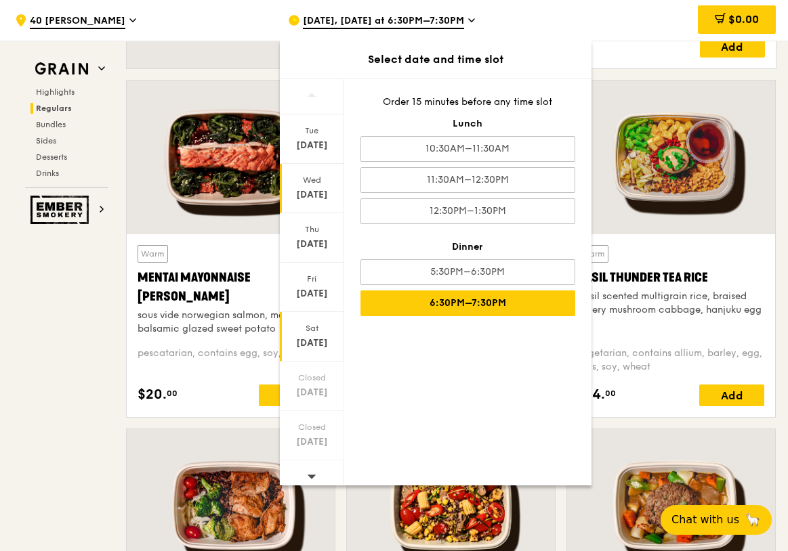
click at [318, 329] on div "Sat" at bounding box center [312, 328] width 60 height 11
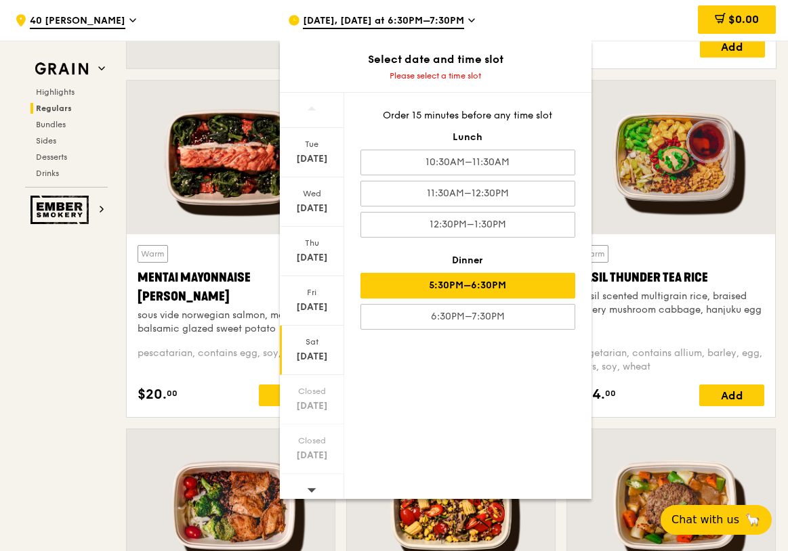
click at [403, 280] on div "5:30PM–6:30PM" at bounding box center [467, 286] width 215 height 26
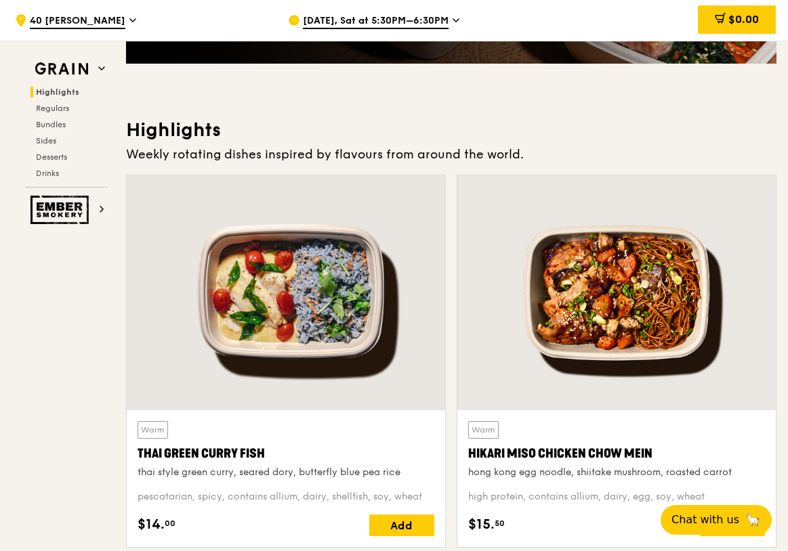
scroll to position [317, 0]
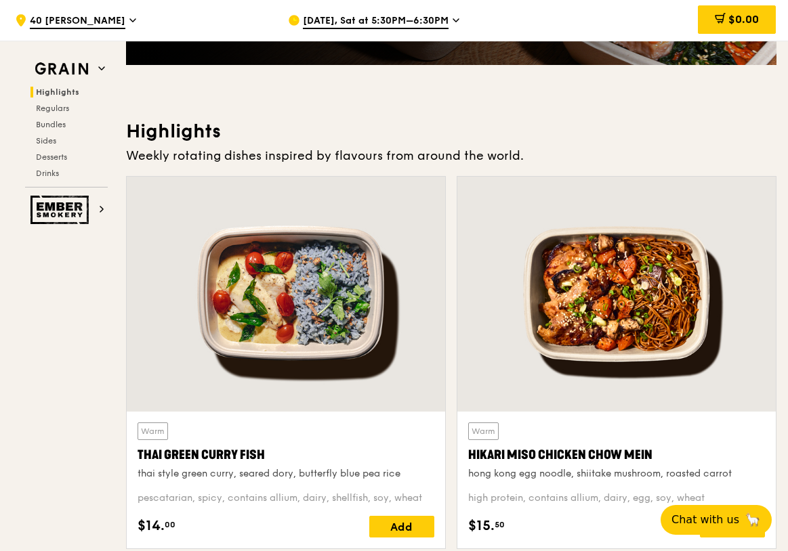
click at [655, 299] on div at bounding box center [616, 294] width 318 height 235
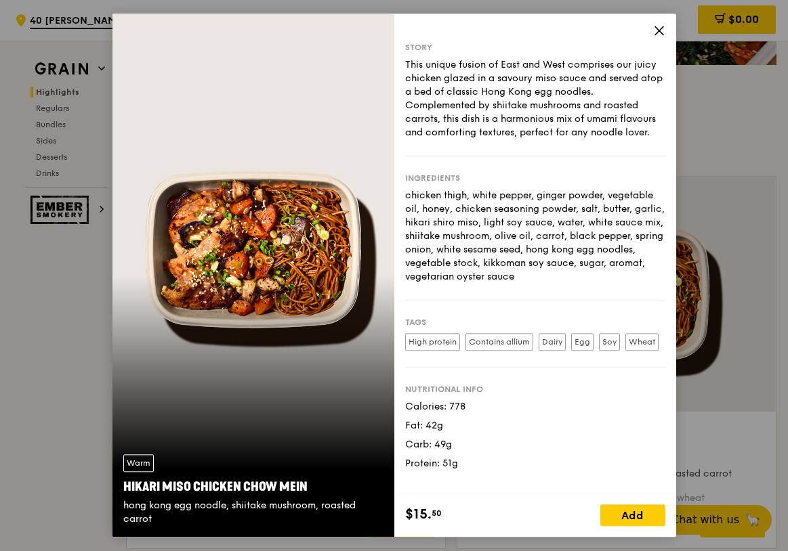
click at [658, 31] on icon at bounding box center [659, 30] width 8 height 8
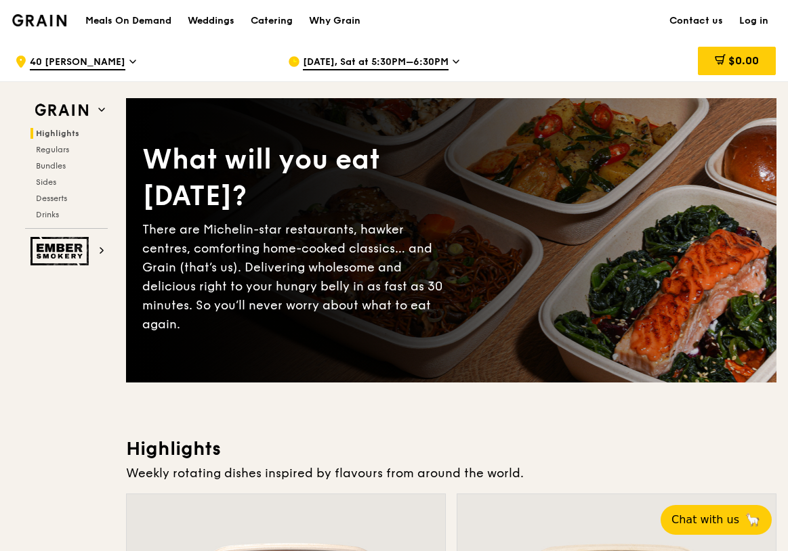
scroll to position [0, 0]
click at [146, 20] on h1 "Meals On Demand" at bounding box center [128, 21] width 86 height 14
click at [200, 20] on div "Weddings" at bounding box center [211, 21] width 47 height 41
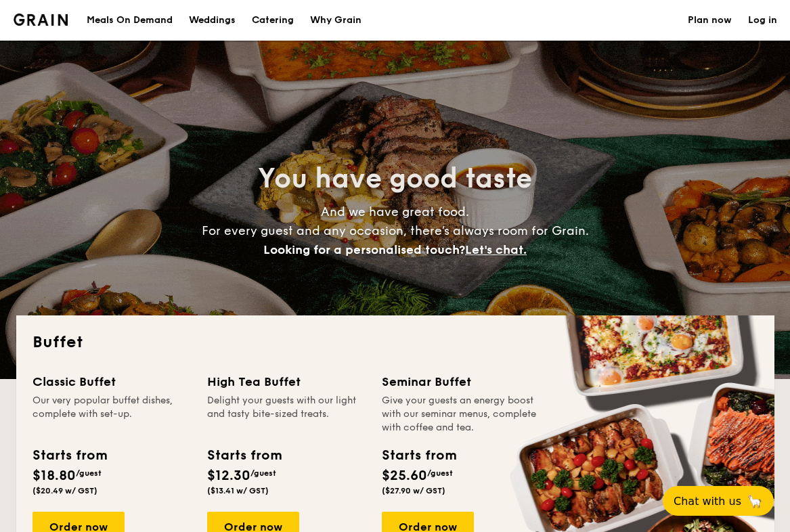
select select
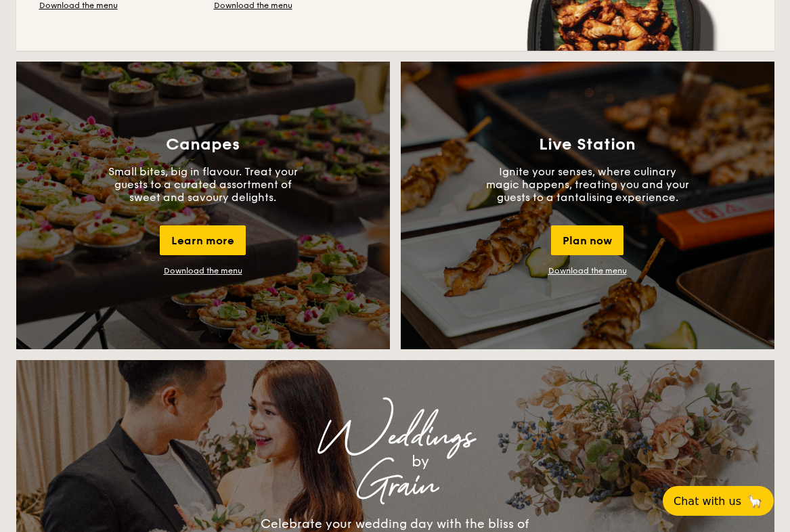
scroll to position [1151, 0]
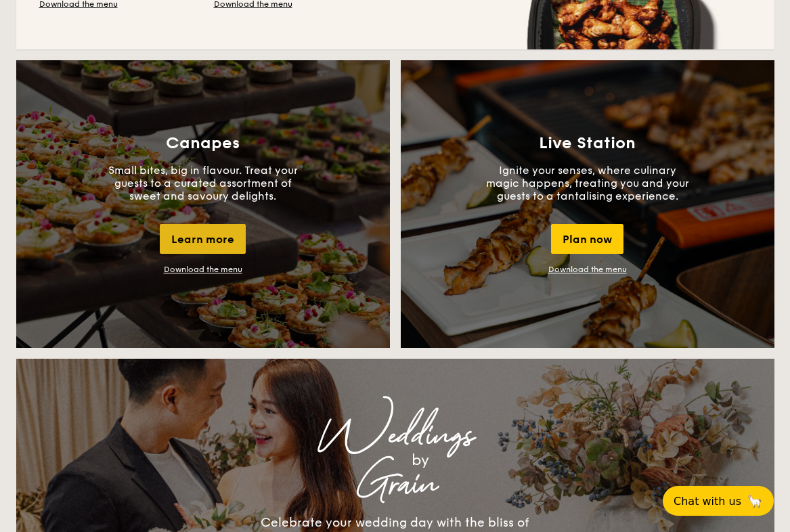
click at [222, 230] on div "Learn more" at bounding box center [203, 239] width 86 height 30
